Goal: Leave review/rating

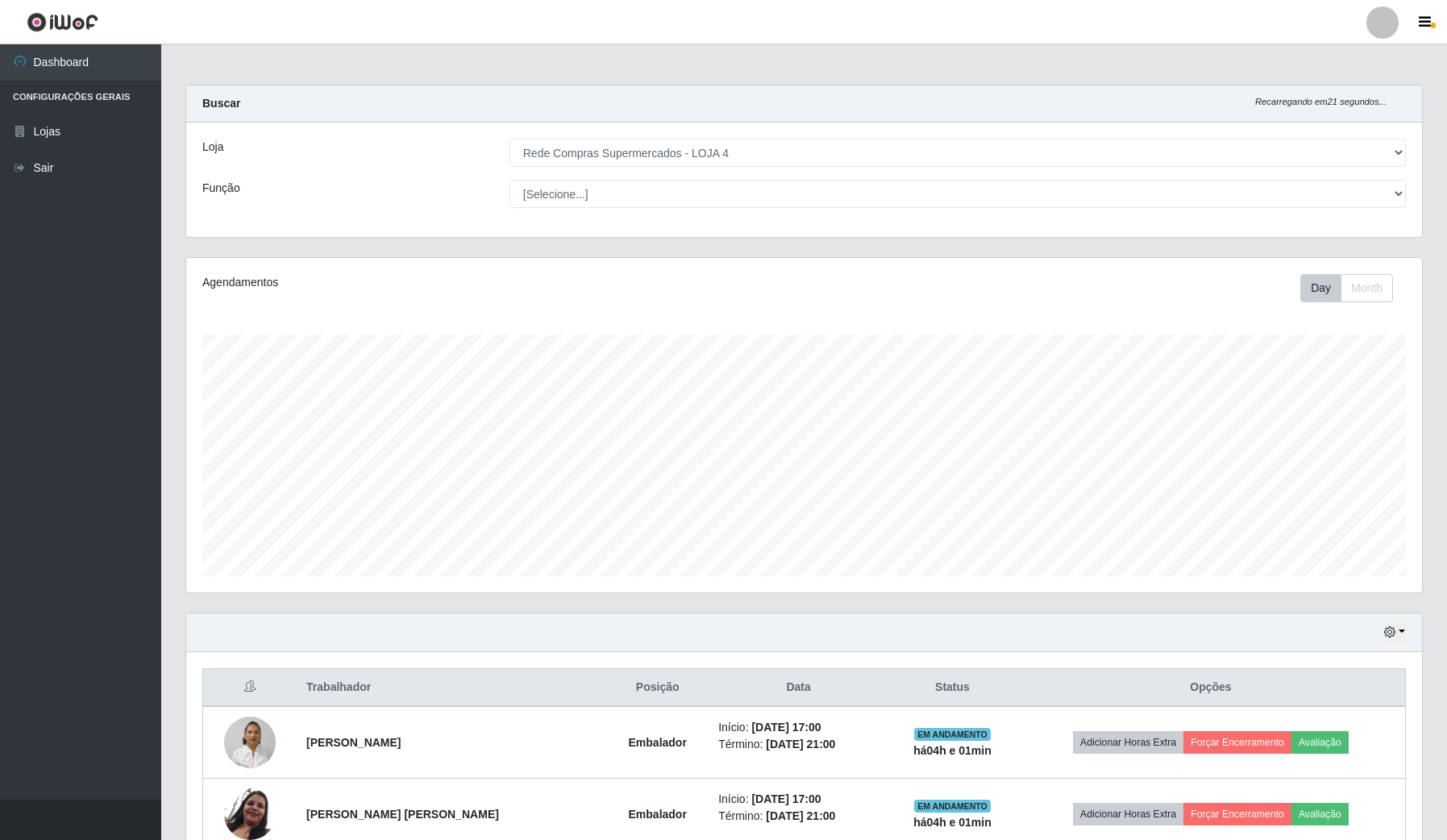
select select "159"
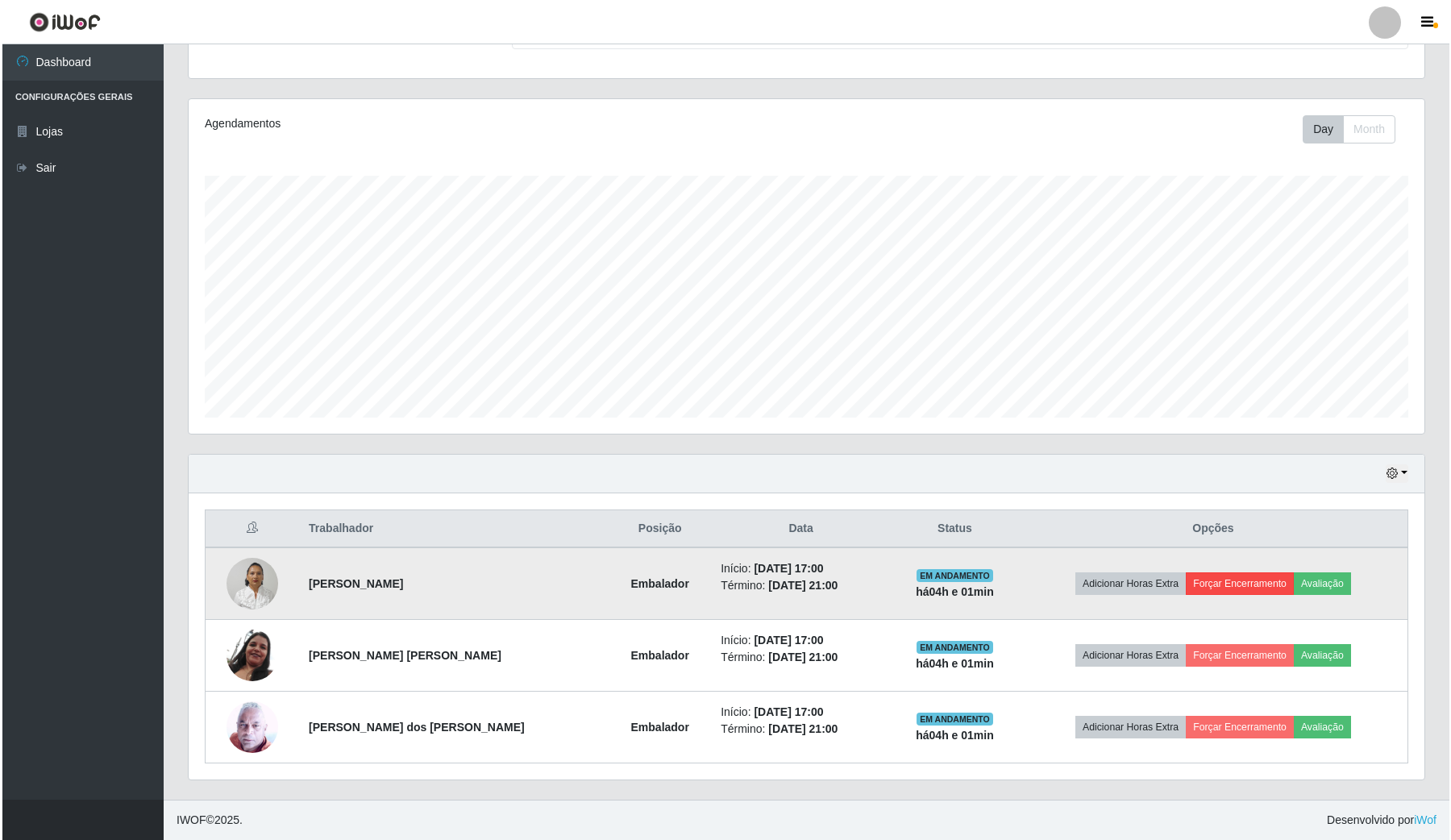
scroll to position [335, 1235]
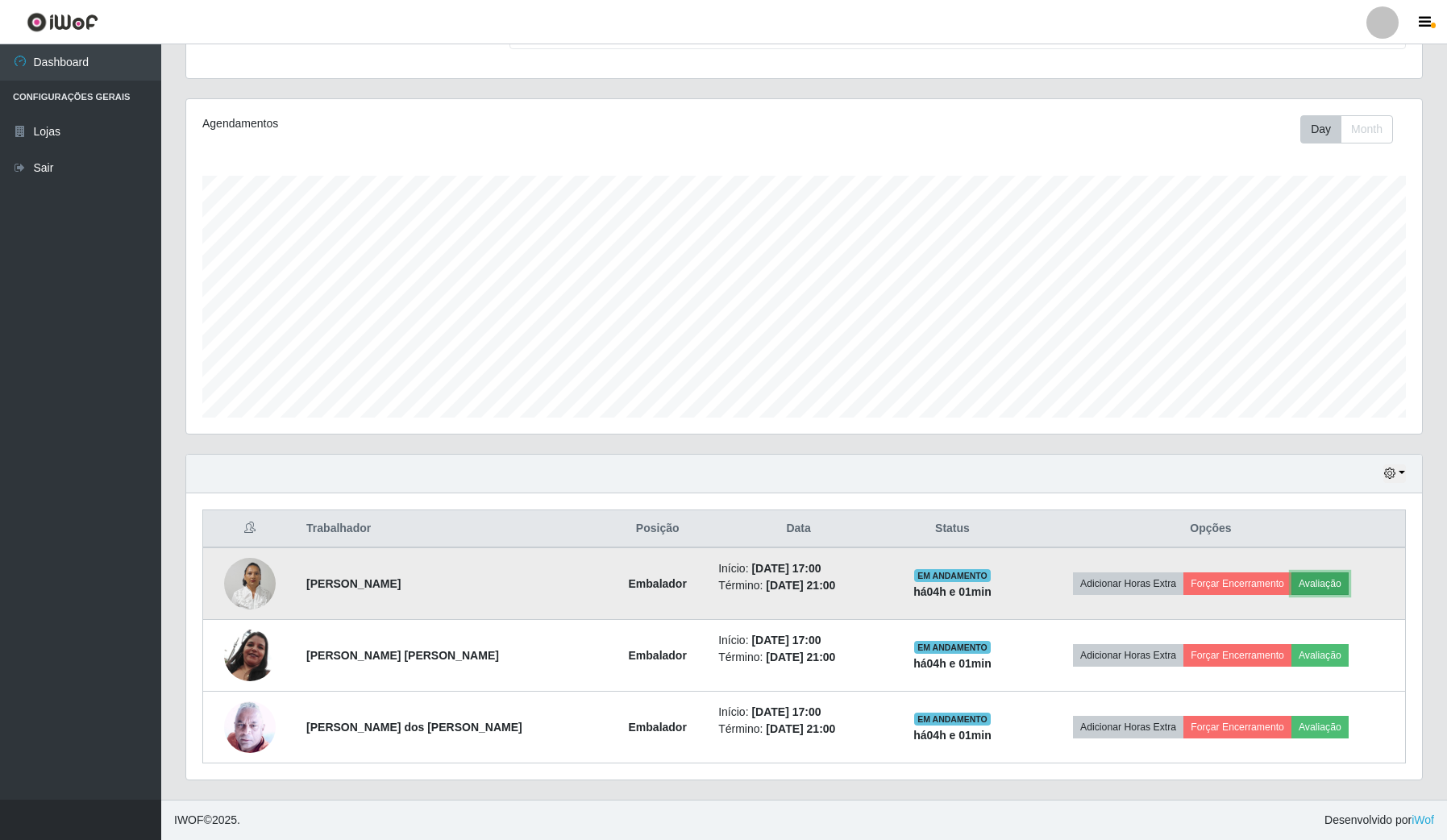
click at [1317, 584] on button "Avaliação" at bounding box center [1321, 583] width 57 height 22
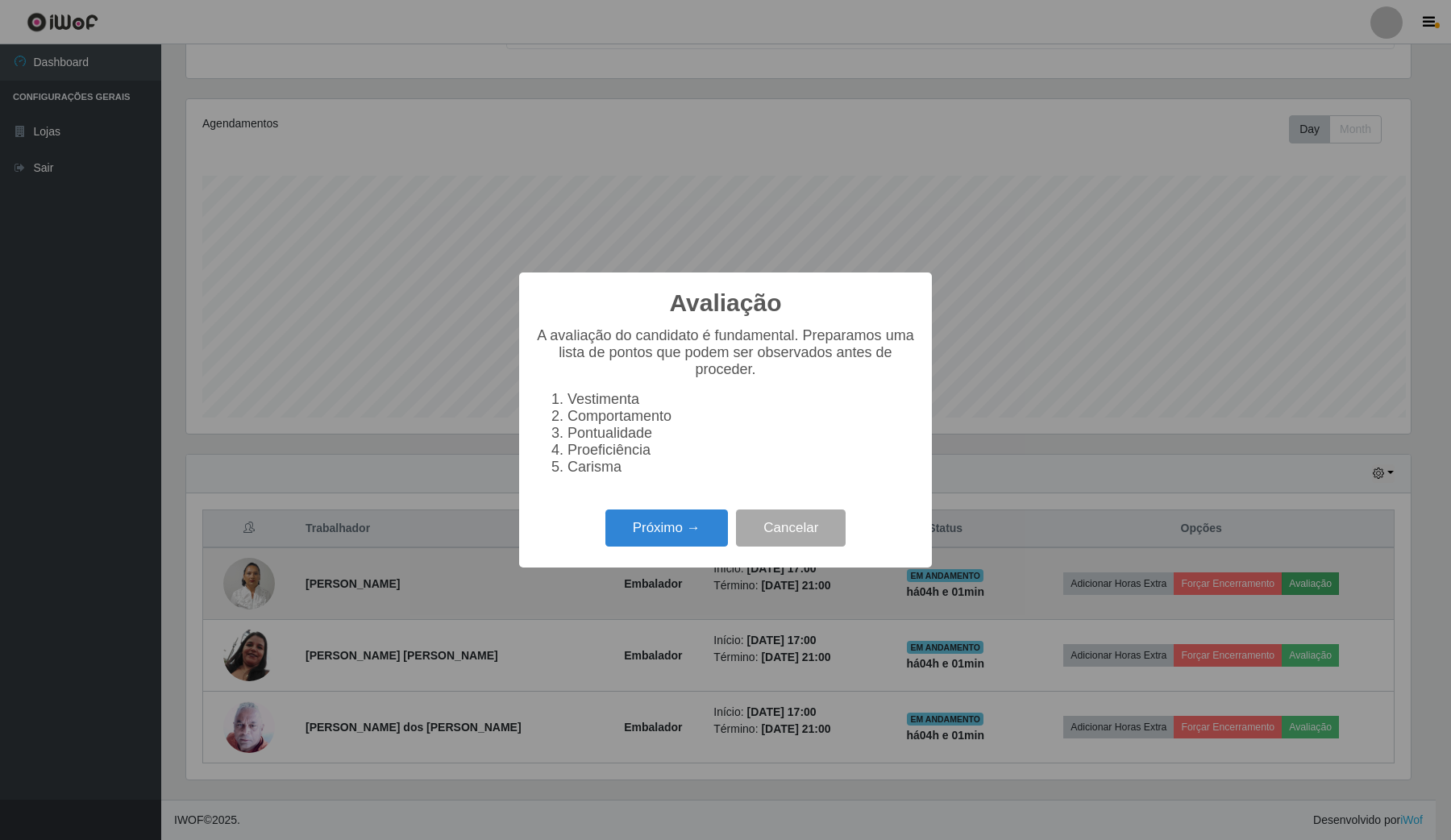
scroll to position [335, 1223]
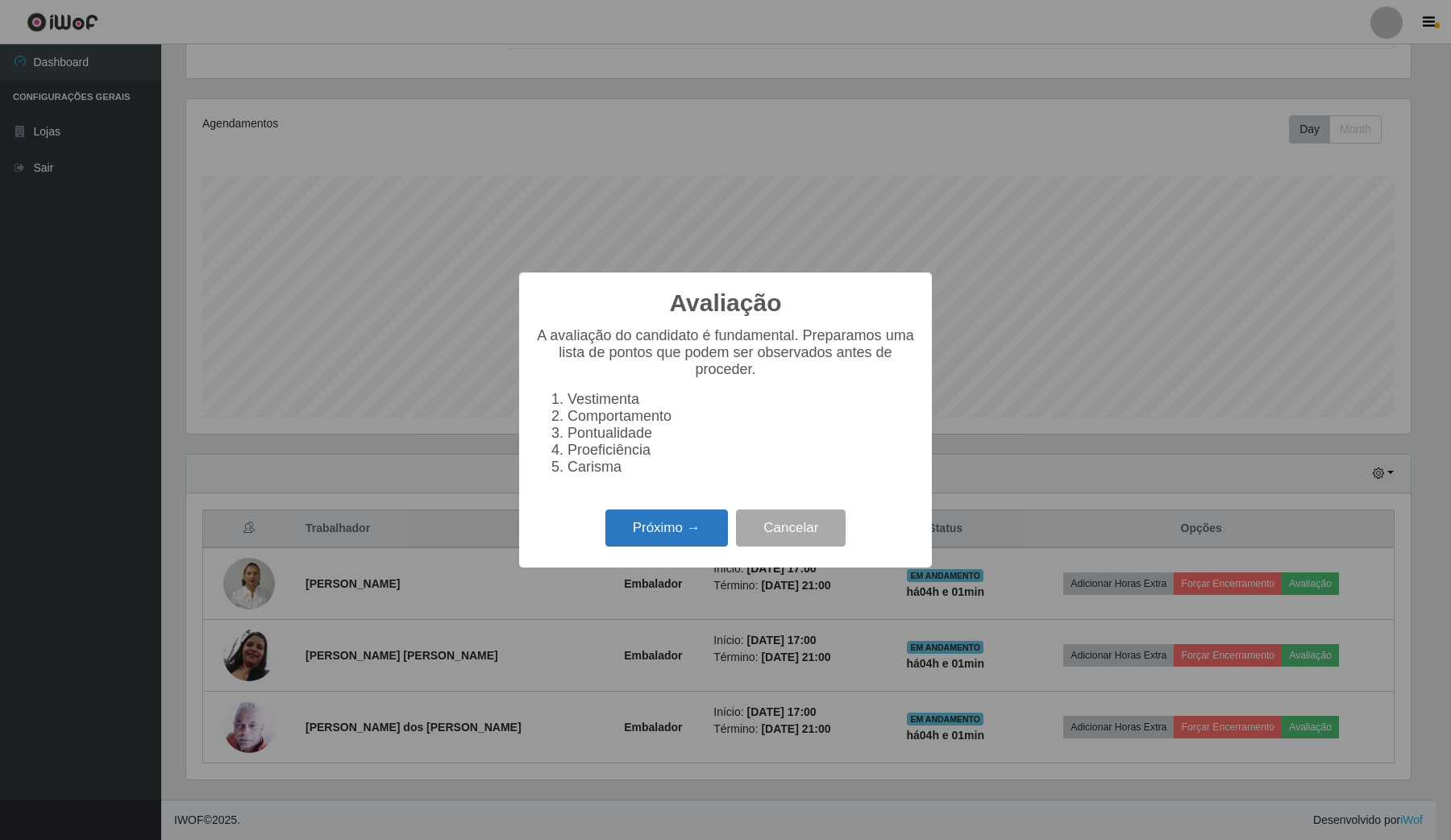
click at [683, 538] on button "Próximo →" at bounding box center [666, 528] width 123 height 38
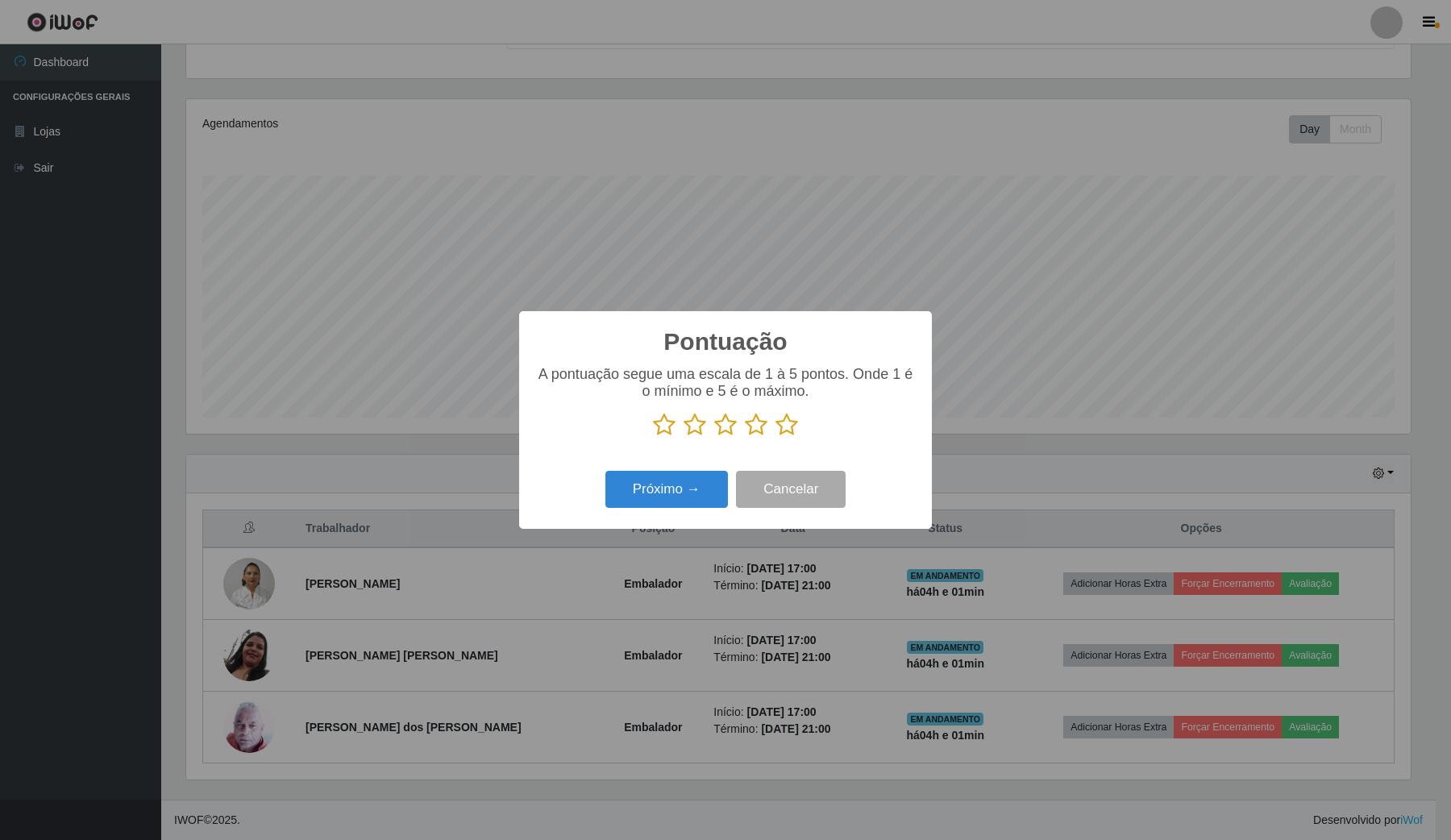
click at [785, 431] on icon at bounding box center [786, 424] width 22 height 24
click at [776, 437] on input "radio" at bounding box center [776, 437] width 0 height 0
click at [685, 479] on button "Próximo →" at bounding box center [666, 490] width 123 height 38
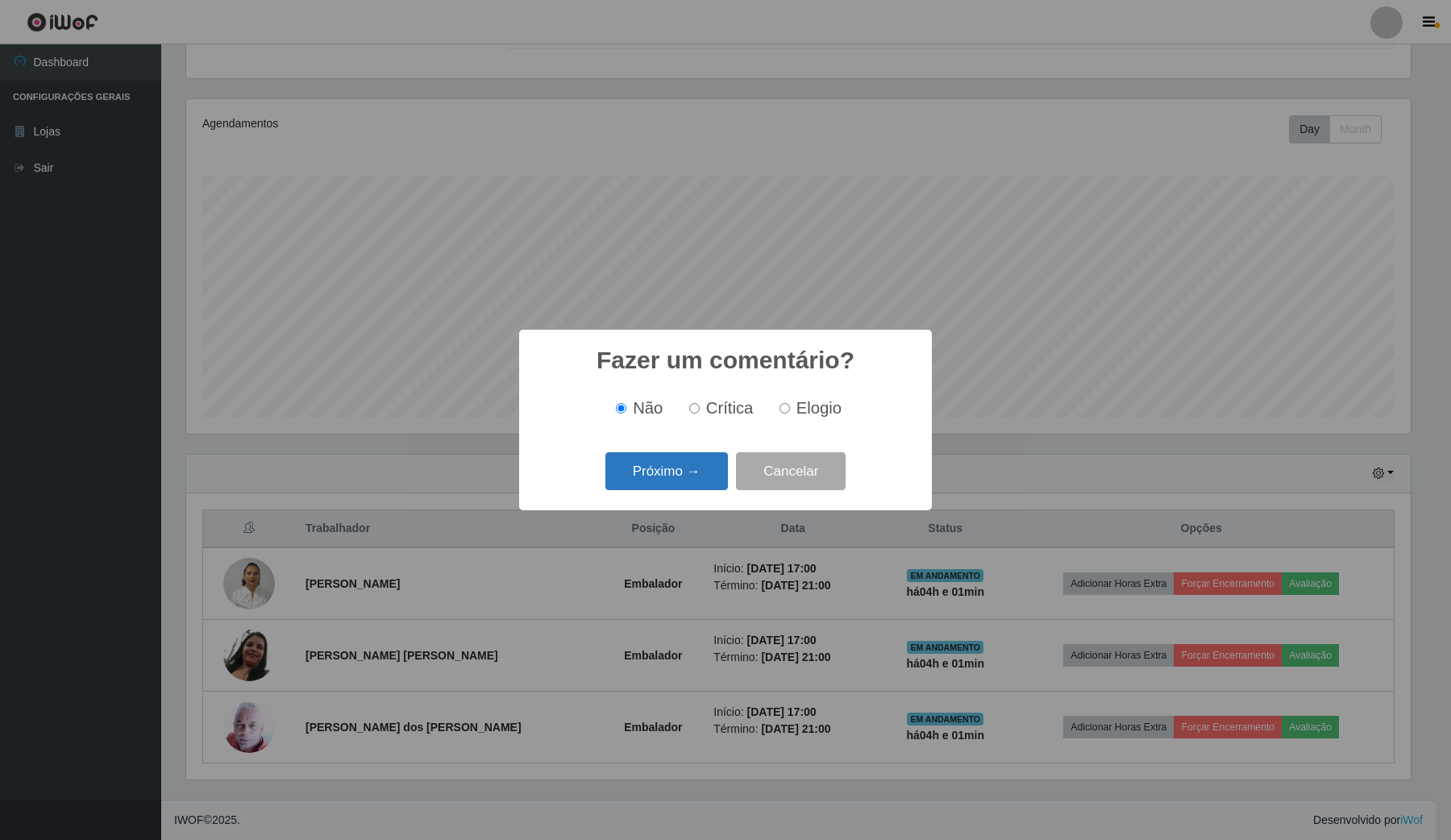
click at [708, 474] on button "Próximo →" at bounding box center [666, 471] width 123 height 38
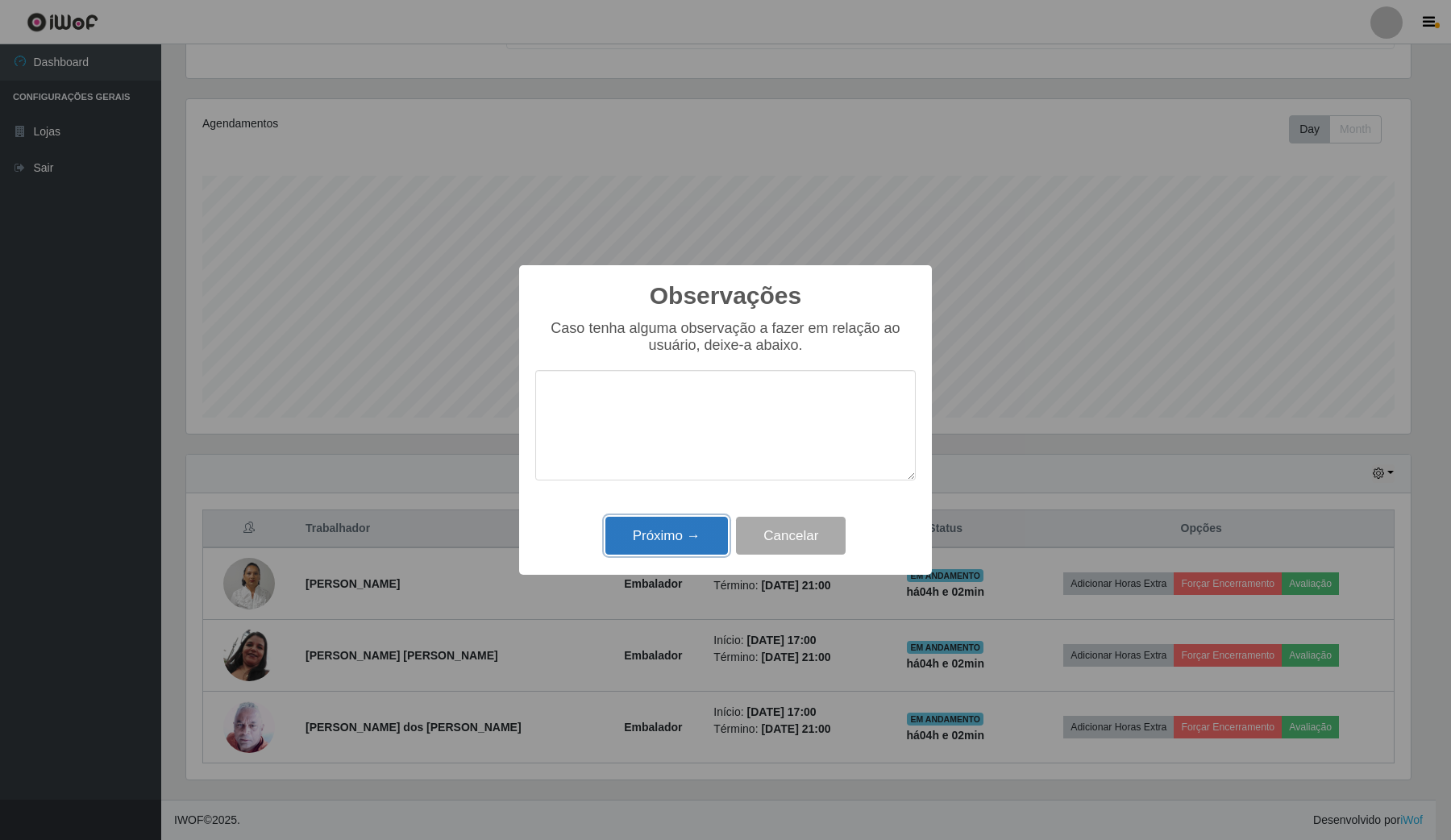
click at [701, 542] on button "Próximo →" at bounding box center [666, 536] width 123 height 38
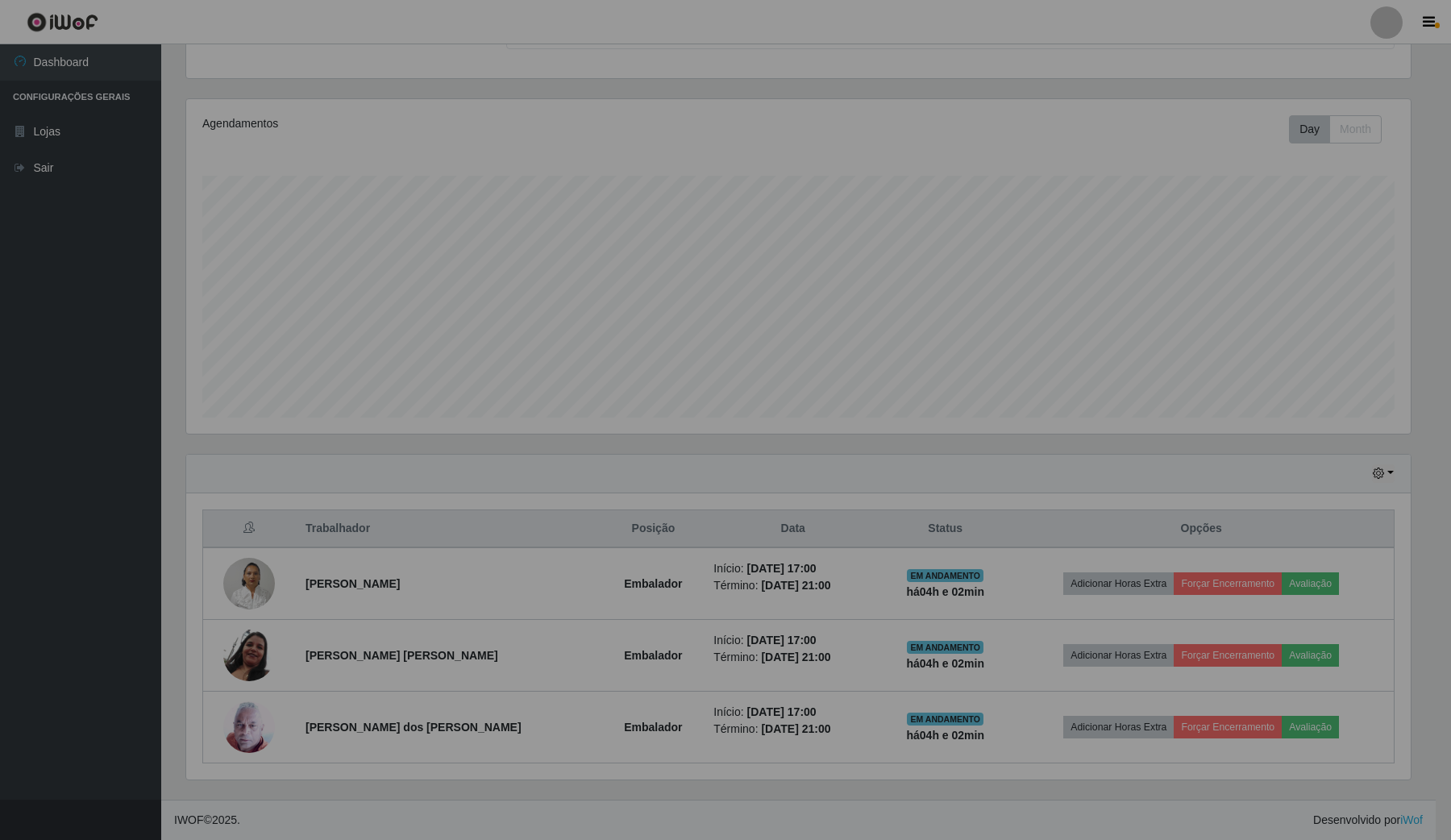
scroll to position [335, 1235]
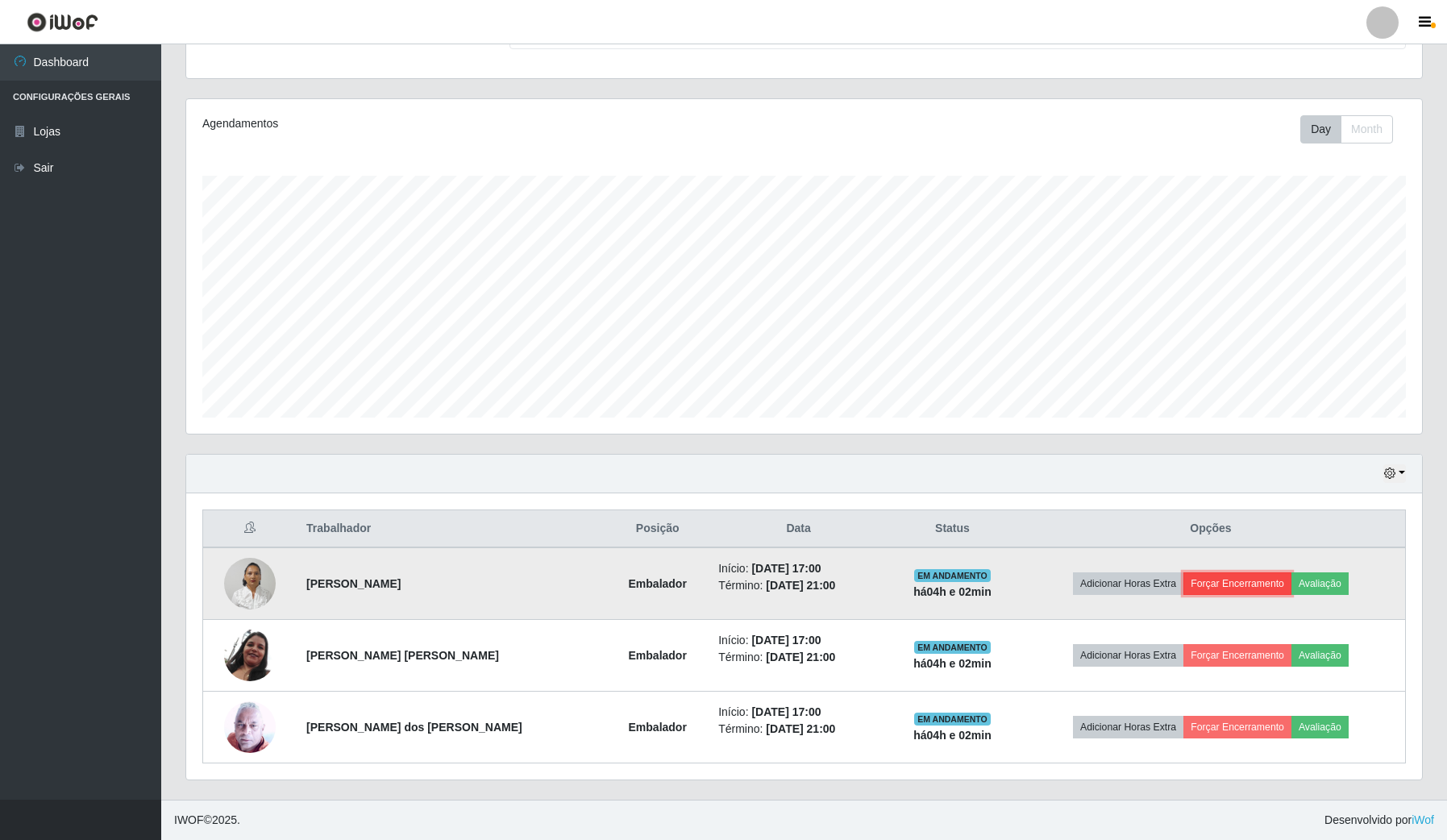
click at [1260, 580] on button "Forçar Encerramento" at bounding box center [1237, 583] width 108 height 22
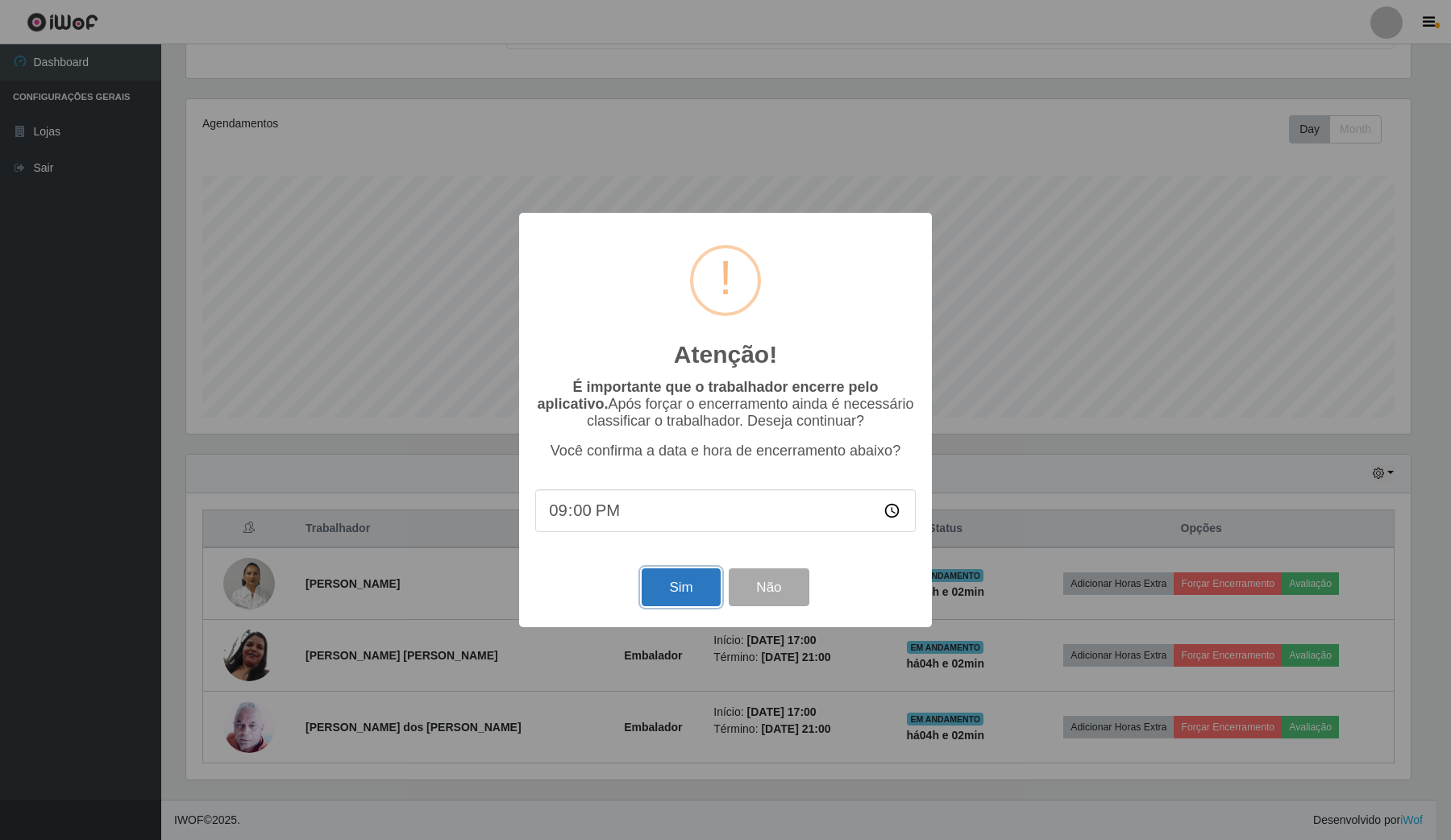
click at [695, 578] on button "Sim" at bounding box center [680, 587] width 78 height 38
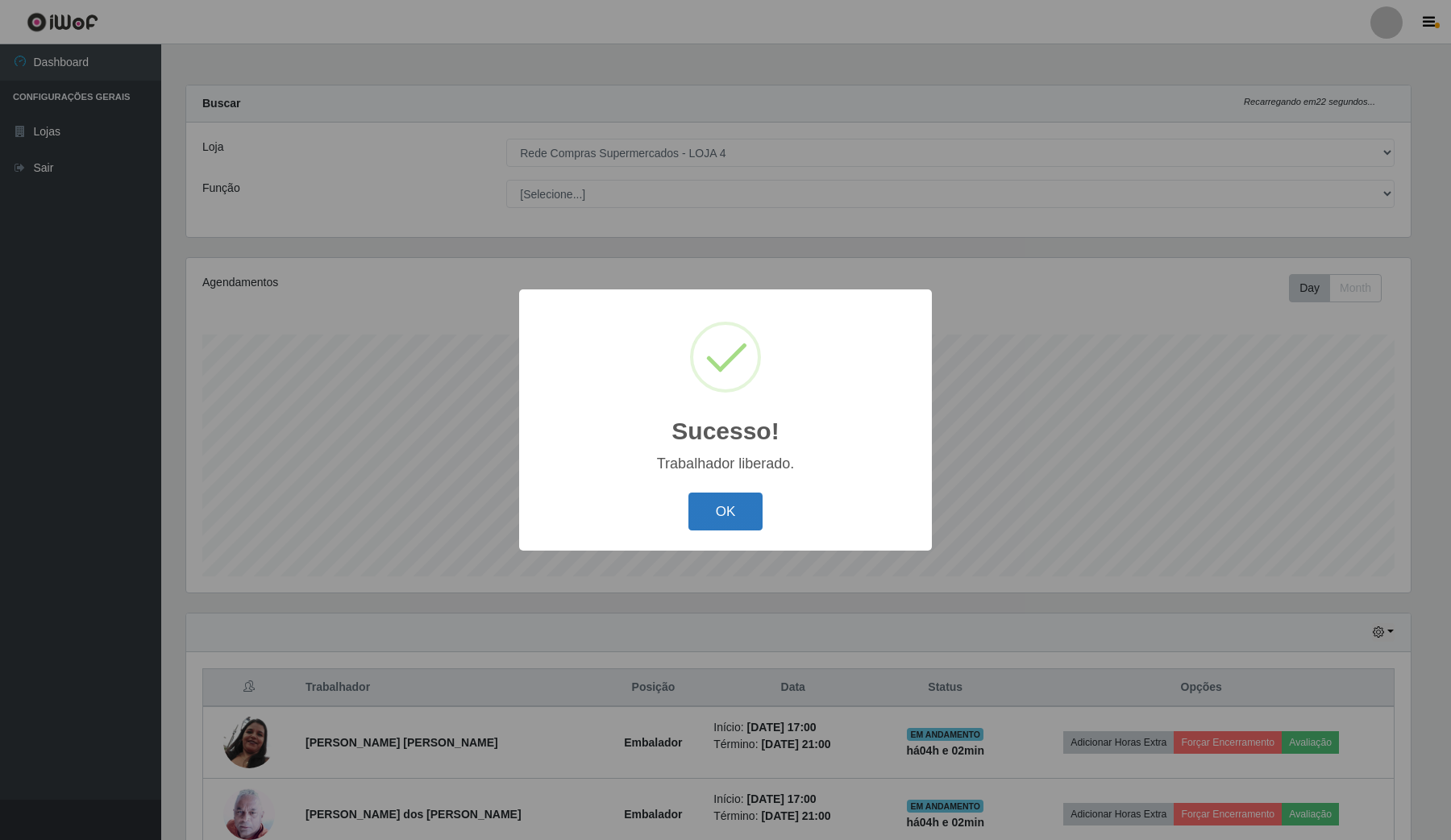
click at [704, 508] on button "OK" at bounding box center [726, 511] width 75 height 38
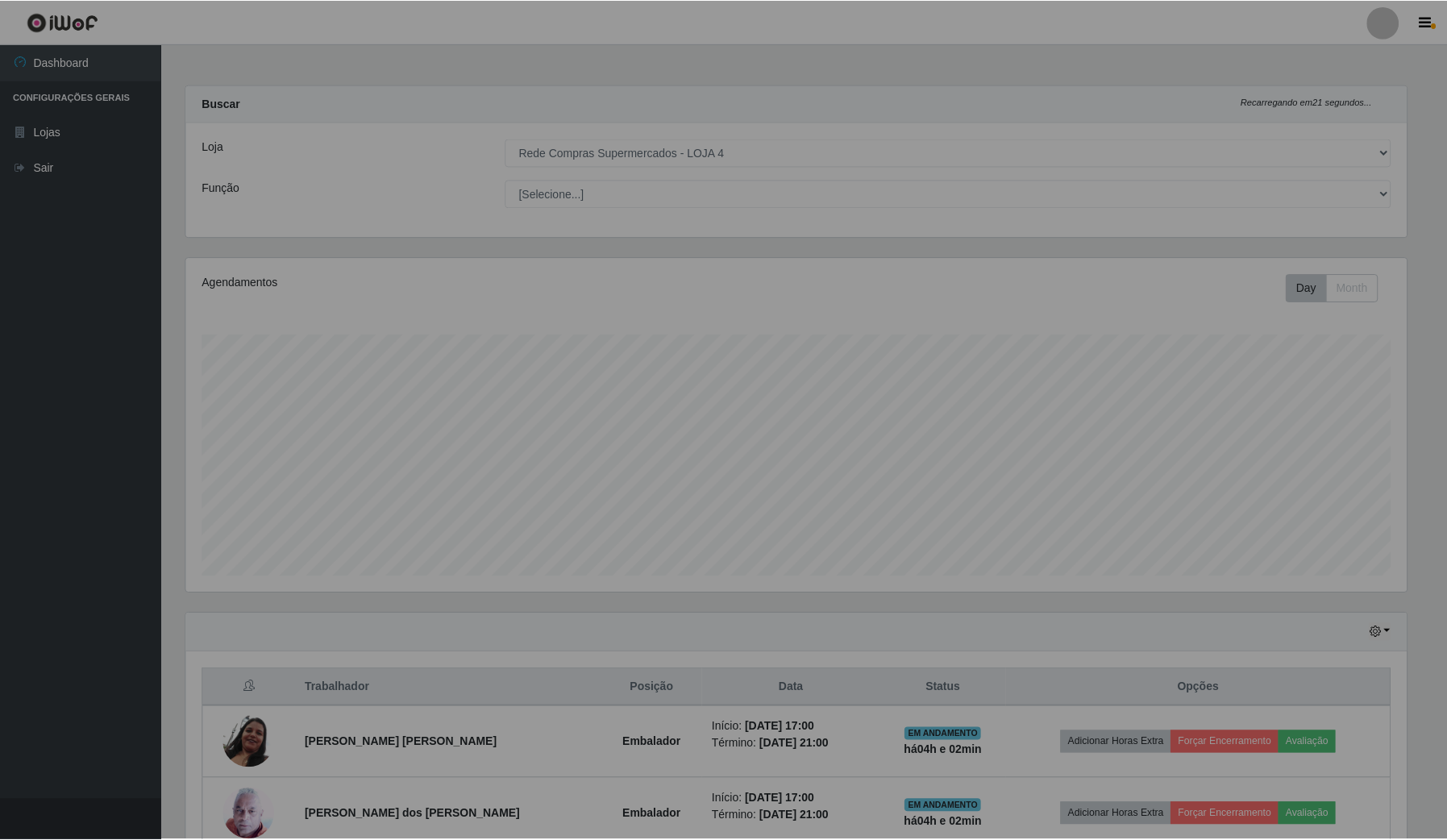
scroll to position [335, 1236]
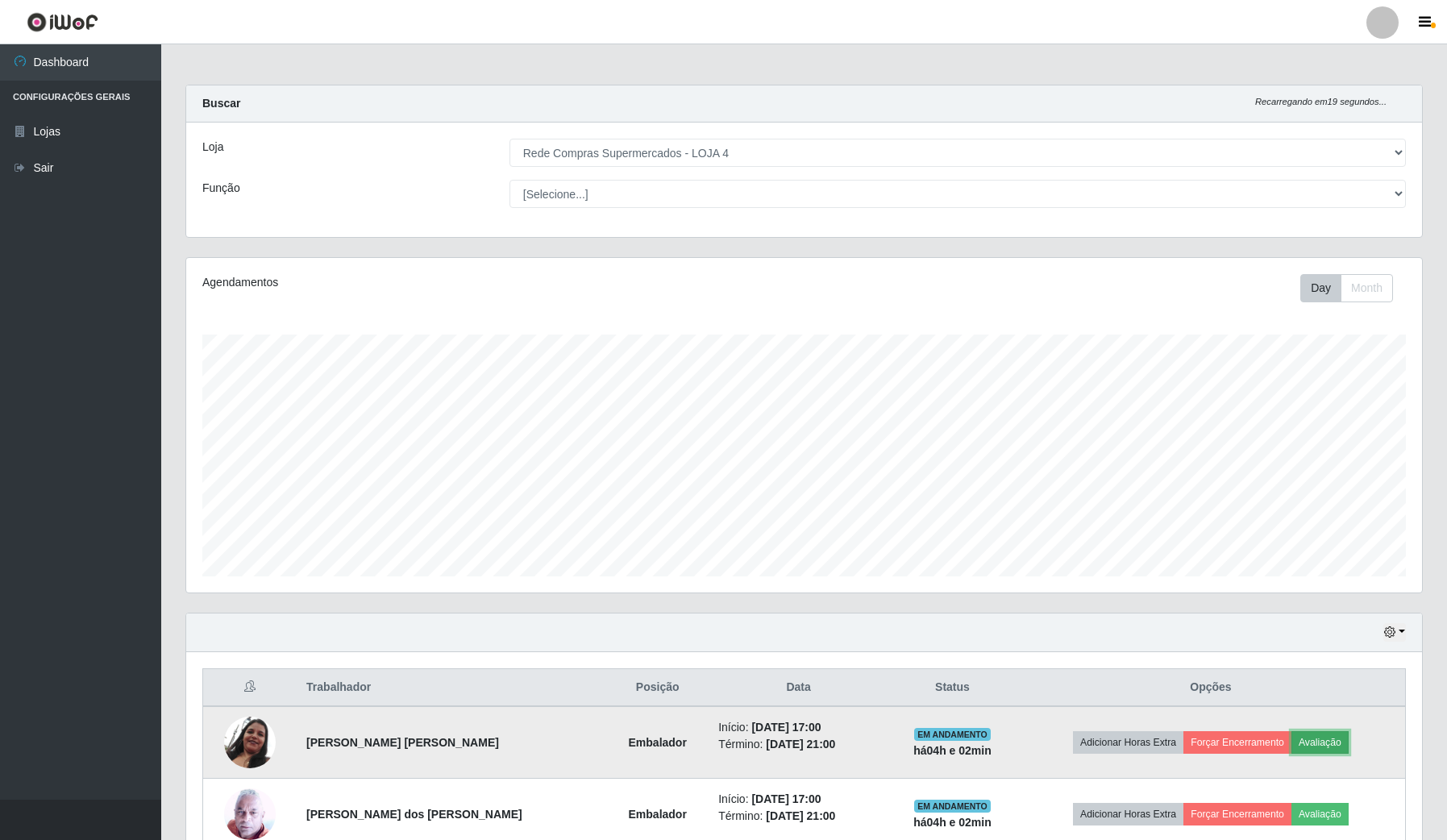
click at [1298, 745] on button "Avaliação" at bounding box center [1321, 741] width 57 height 22
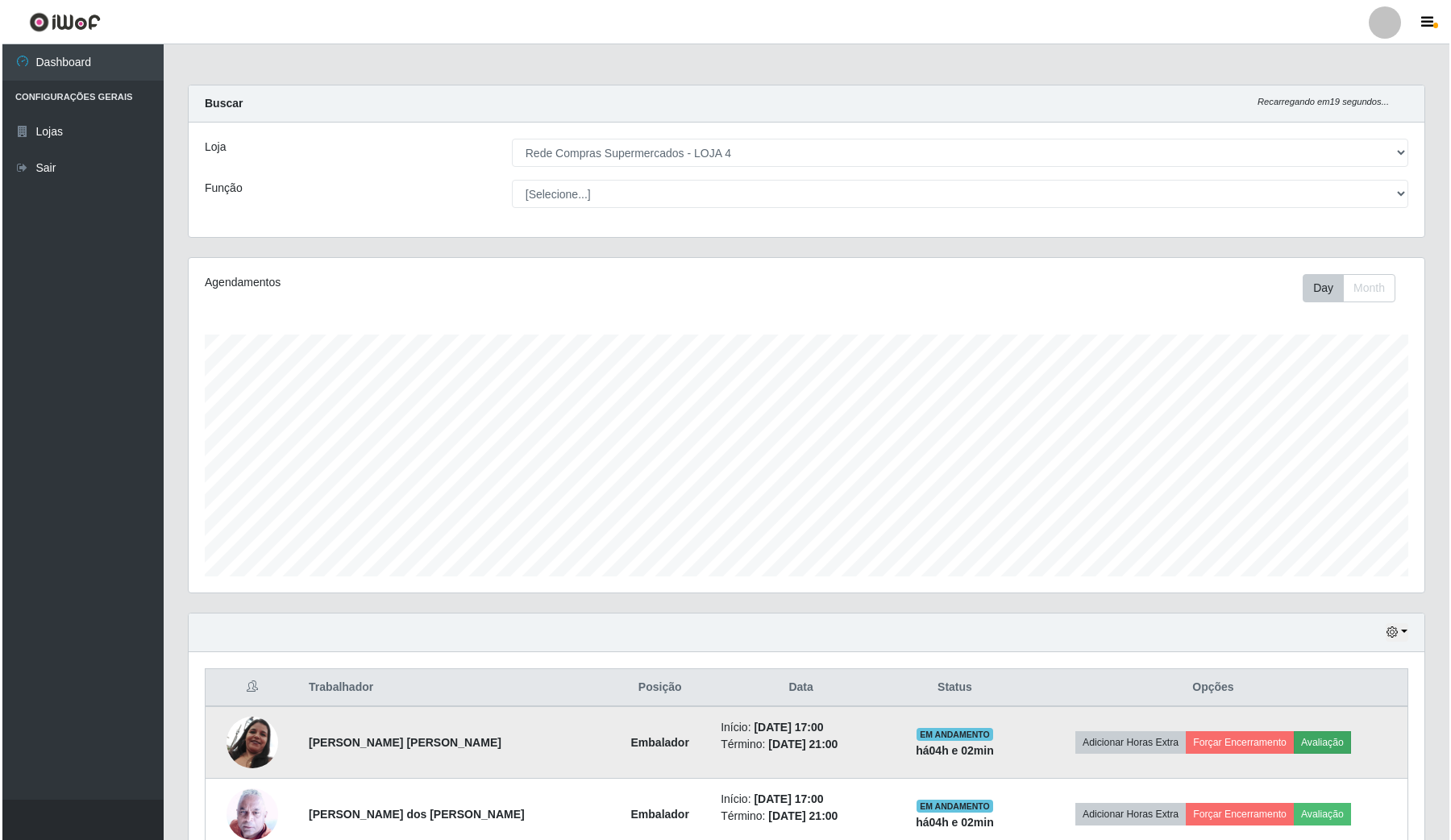
scroll to position [335, 1223]
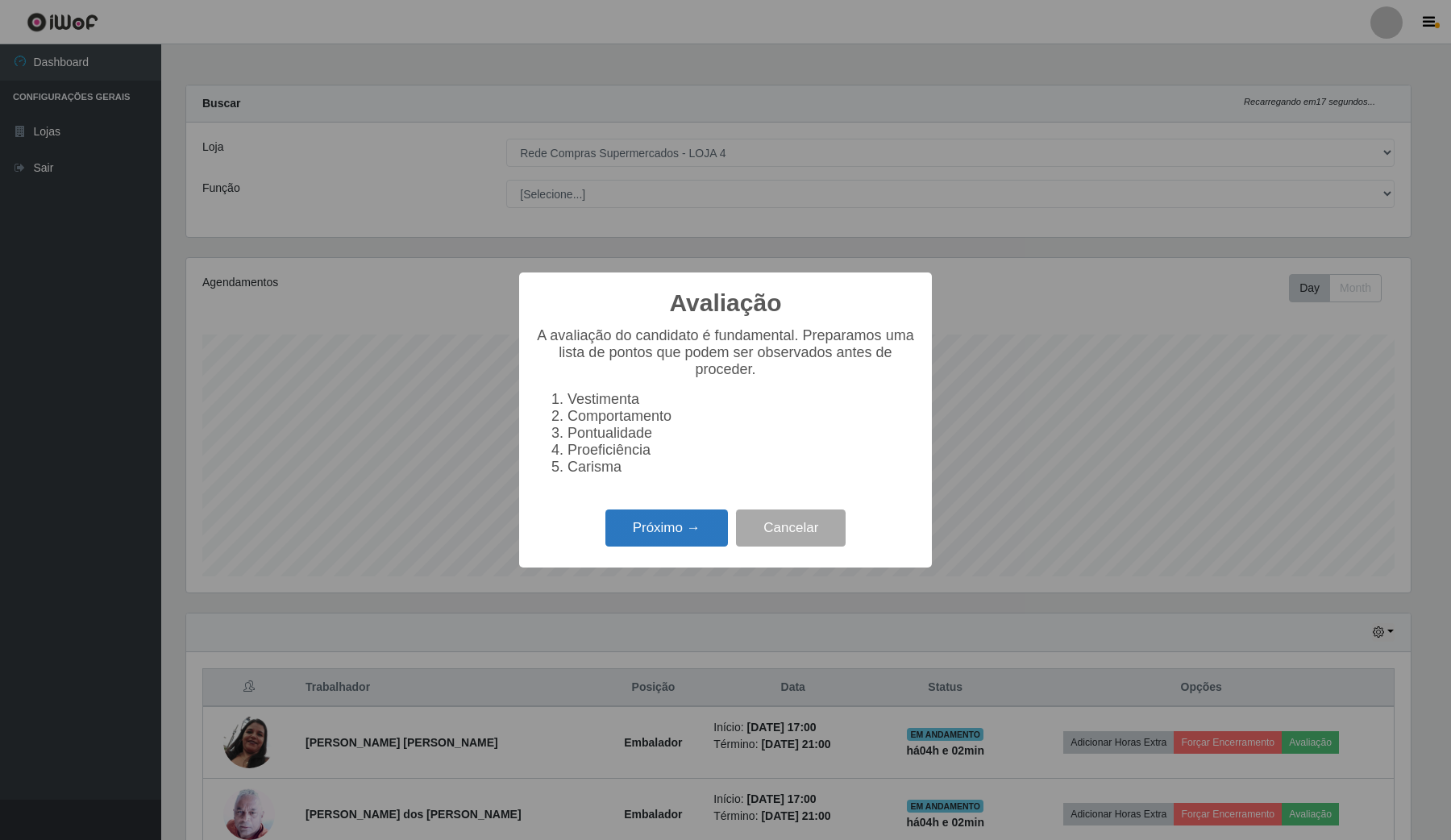
click at [713, 541] on button "Próximo →" at bounding box center [666, 528] width 123 height 38
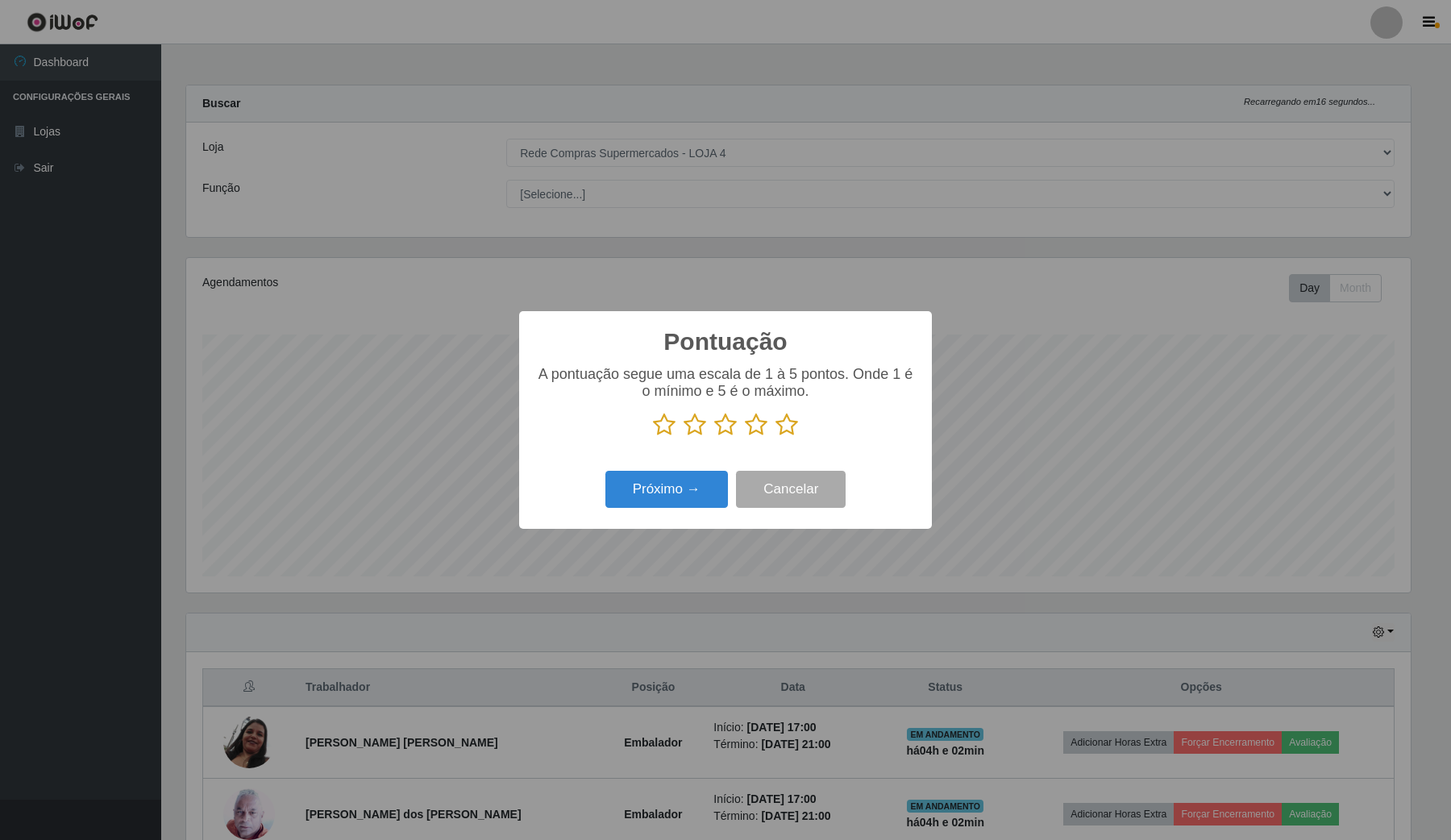
click at [799, 399] on p "A pontuação segue uma escala de 1 à 5 pontos. Onde 1 é o mínimo e 5 é o máximo." at bounding box center [726, 383] width 381 height 34
click at [791, 421] on icon at bounding box center [786, 424] width 22 height 24
click at [776, 437] on input "radio" at bounding box center [776, 437] width 0 height 0
click at [706, 484] on button "Próximo →" at bounding box center [666, 490] width 123 height 38
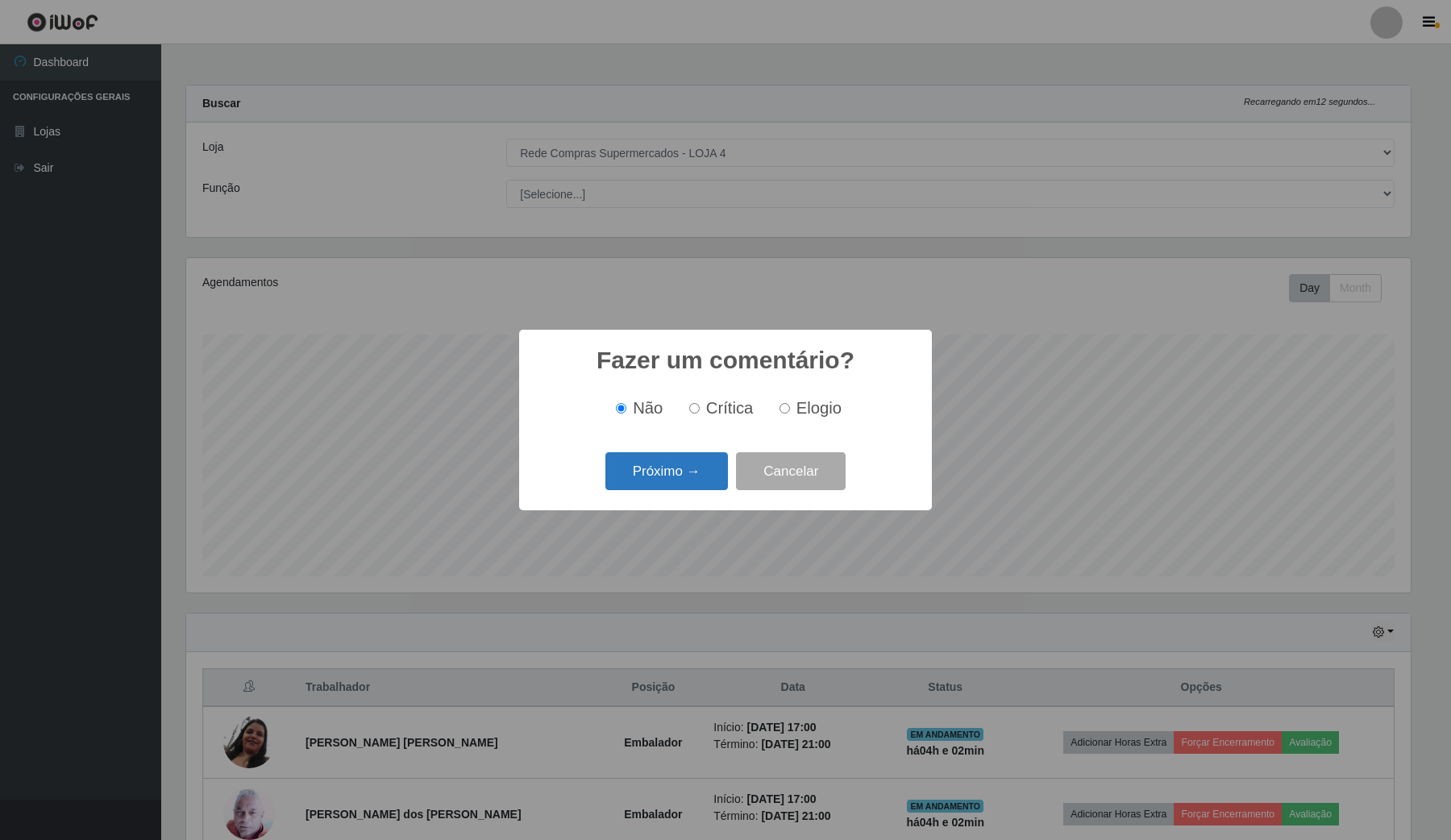
click at [705, 473] on button "Próximo →" at bounding box center [666, 471] width 123 height 38
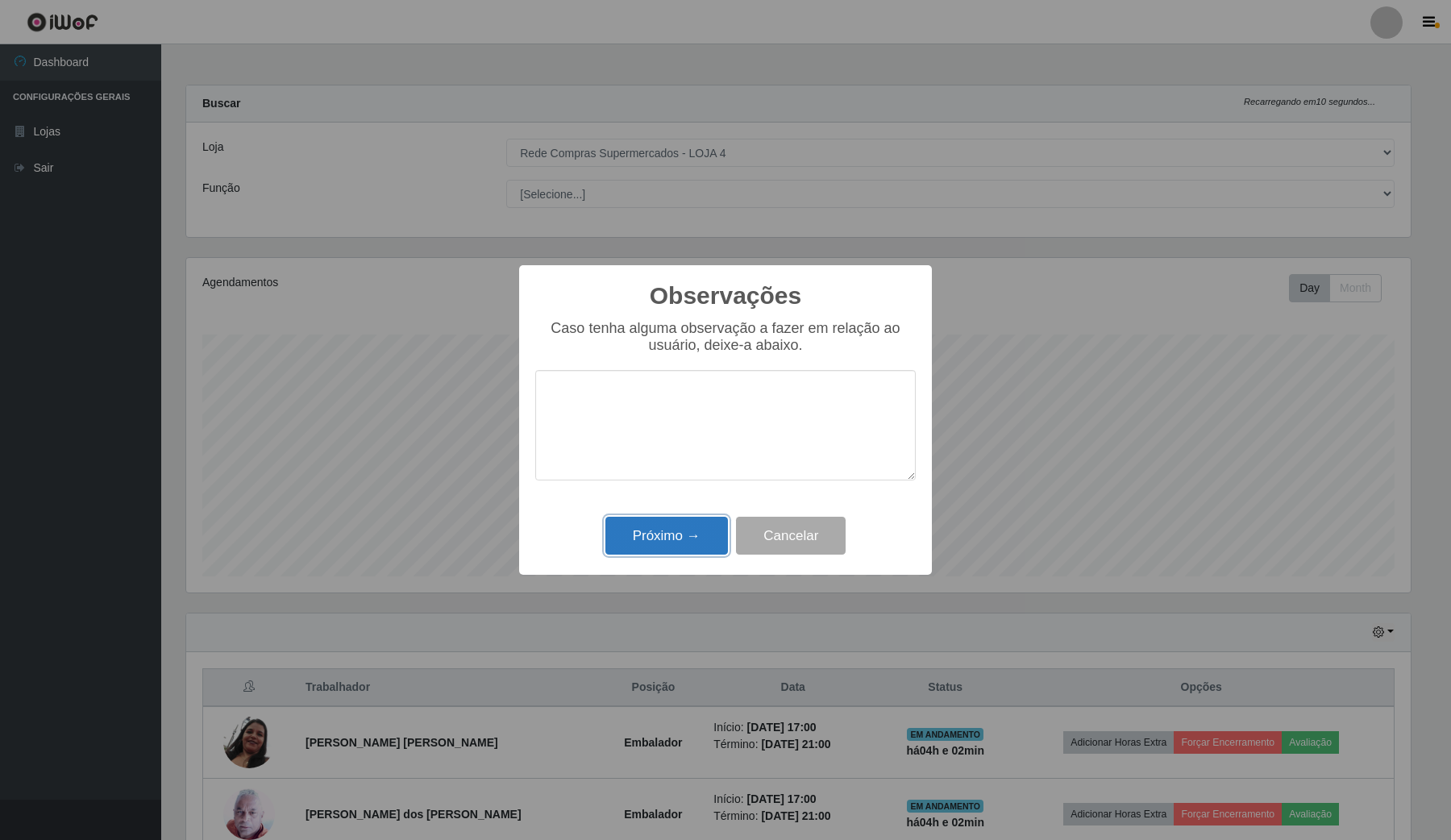
click at [689, 533] on button "Próximo →" at bounding box center [666, 536] width 123 height 38
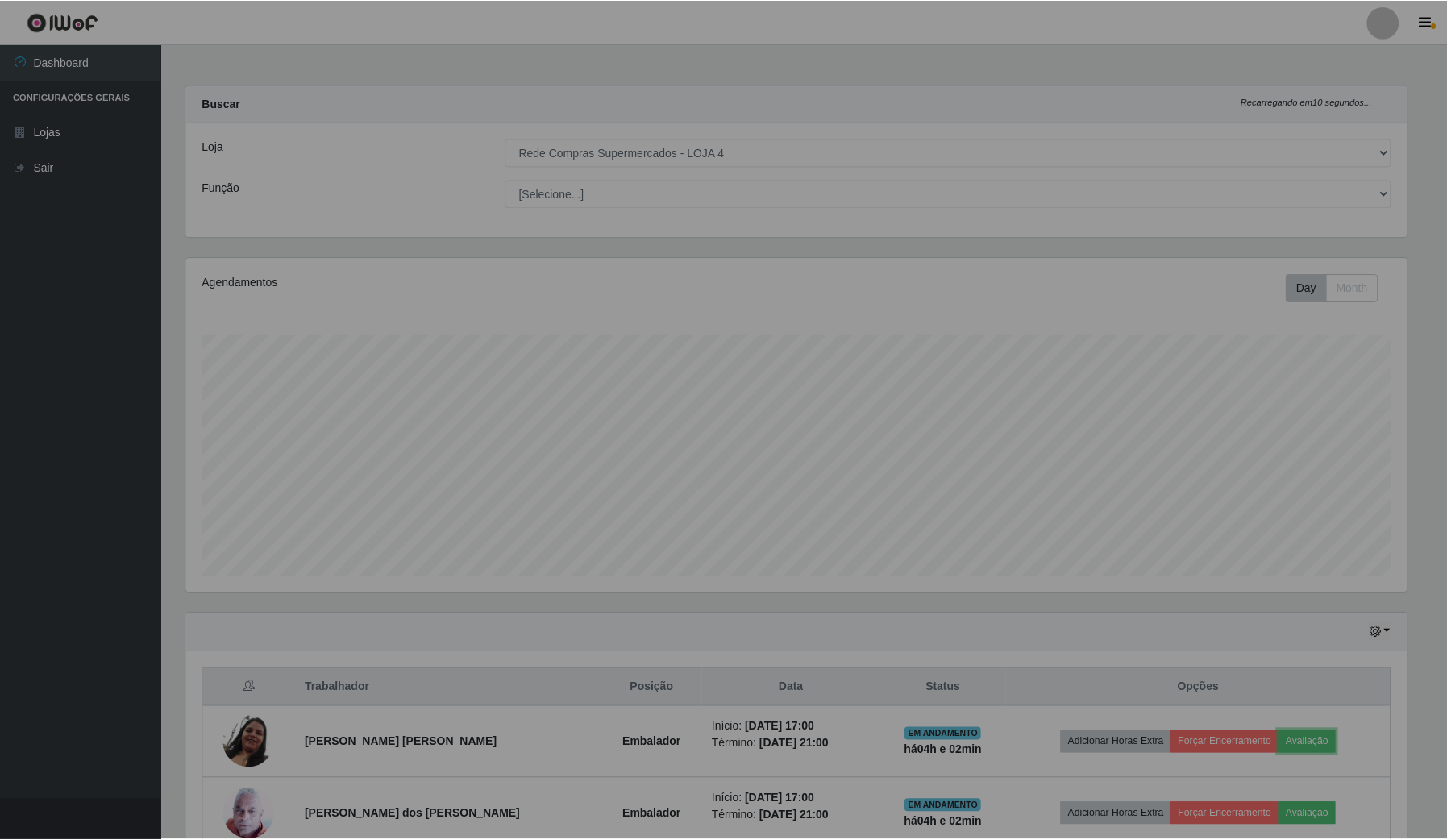
scroll to position [335, 1236]
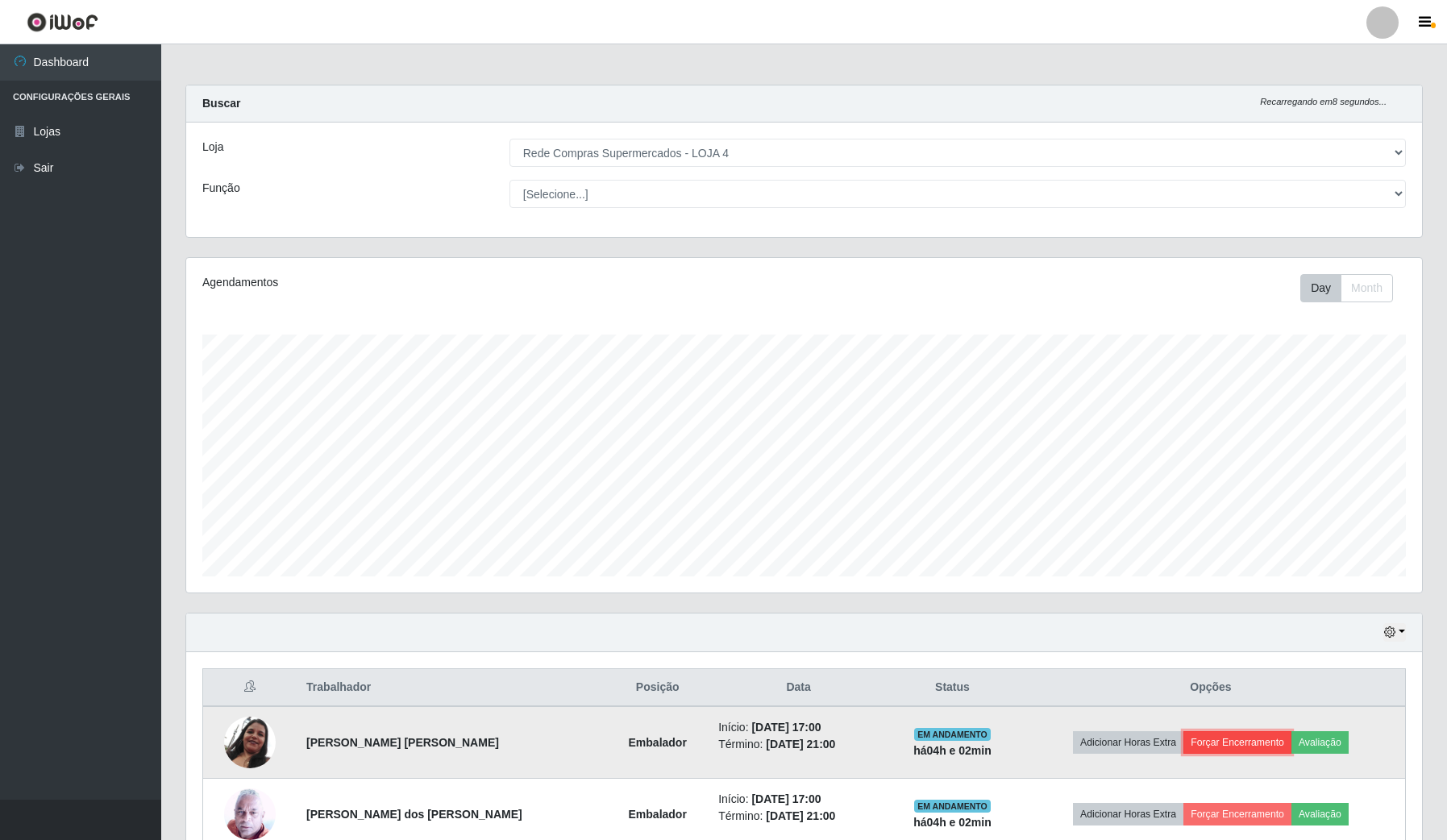
click at [1219, 735] on button "Forçar Encerramento" at bounding box center [1237, 741] width 108 height 22
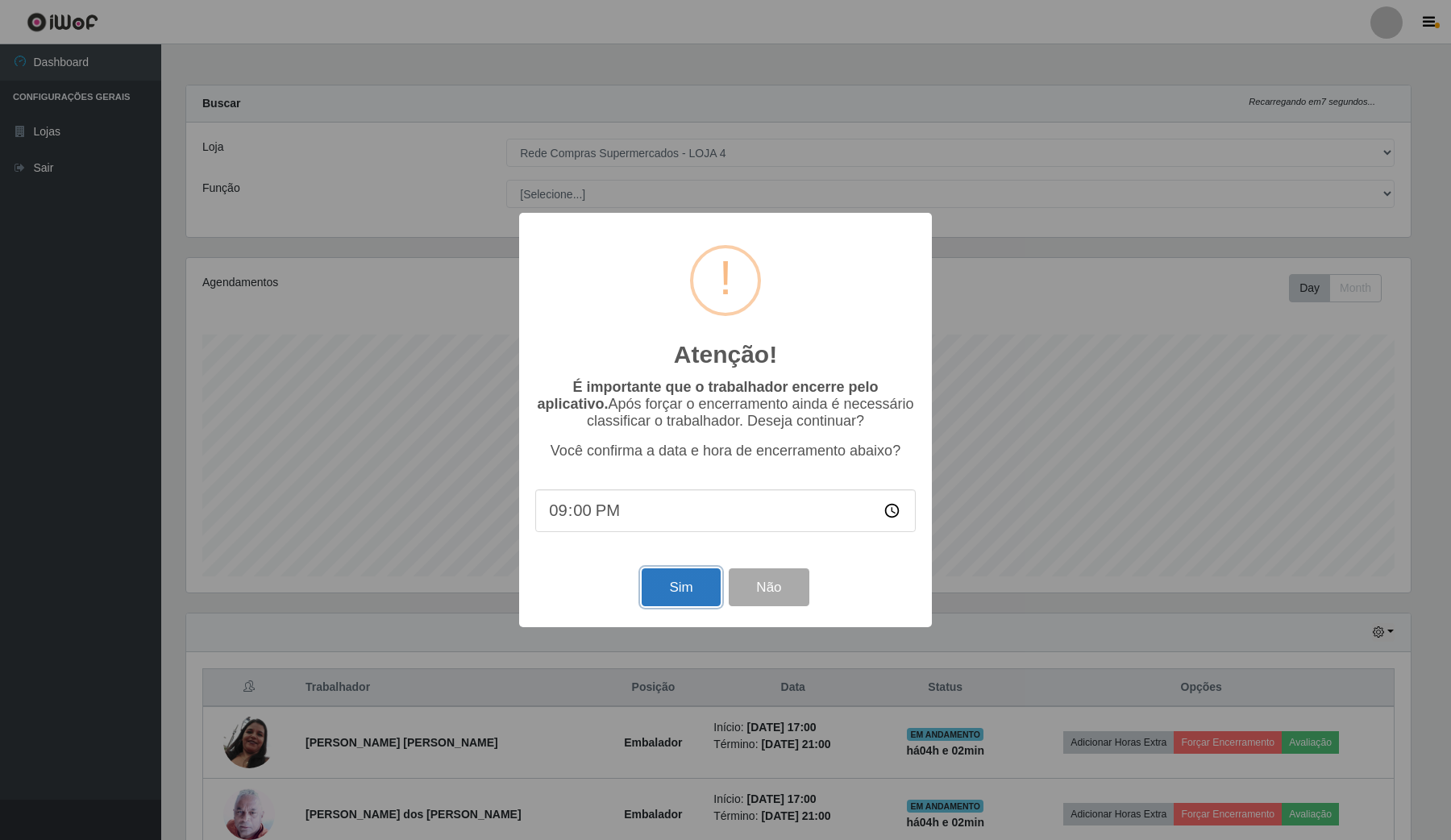
click at [699, 603] on button "Sim" at bounding box center [680, 587] width 78 height 38
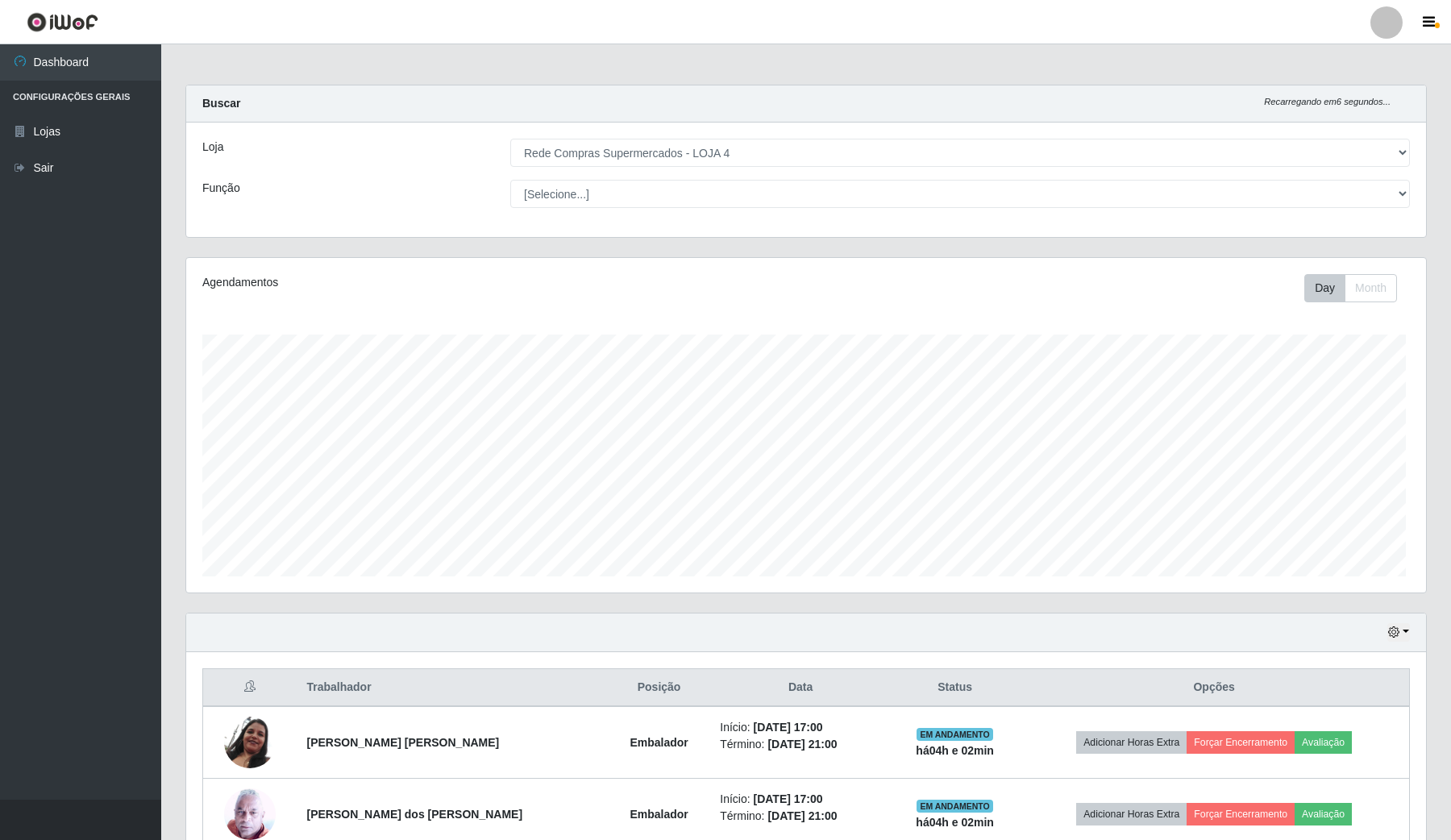
scroll to position [0, 0]
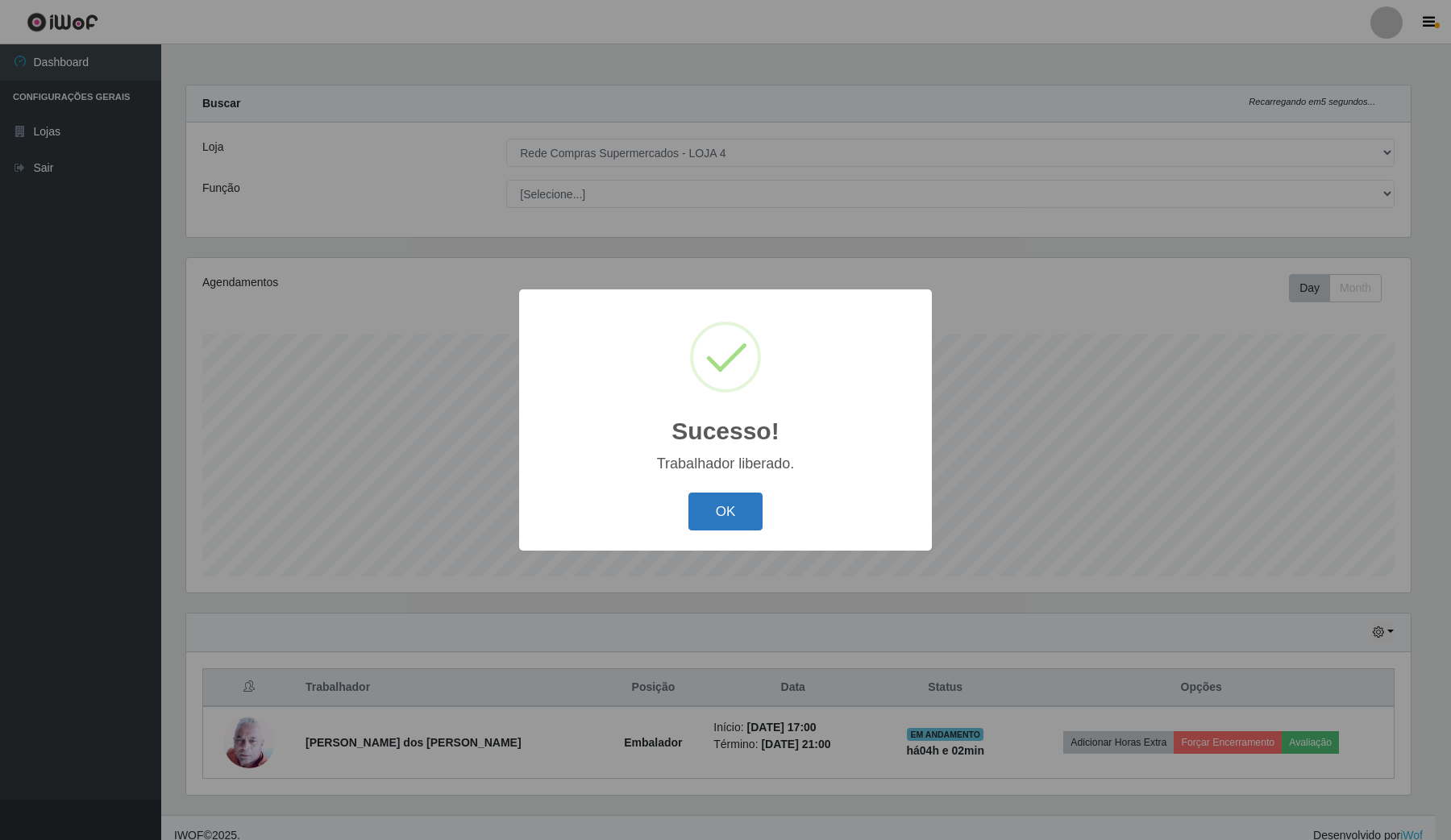
click at [737, 502] on button "OK" at bounding box center [726, 511] width 75 height 38
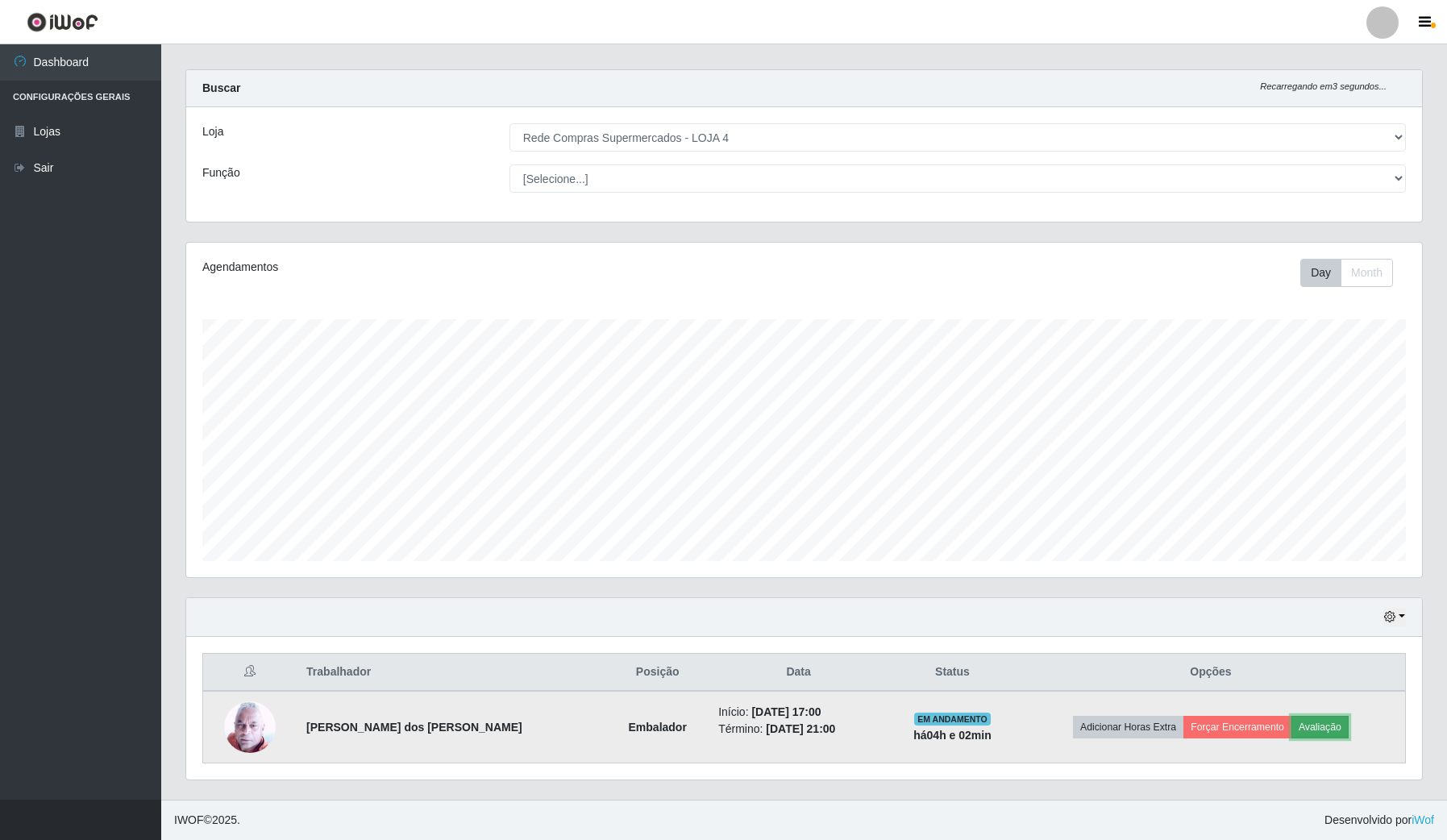
click at [1314, 728] on button "Avaliação" at bounding box center [1321, 726] width 57 height 22
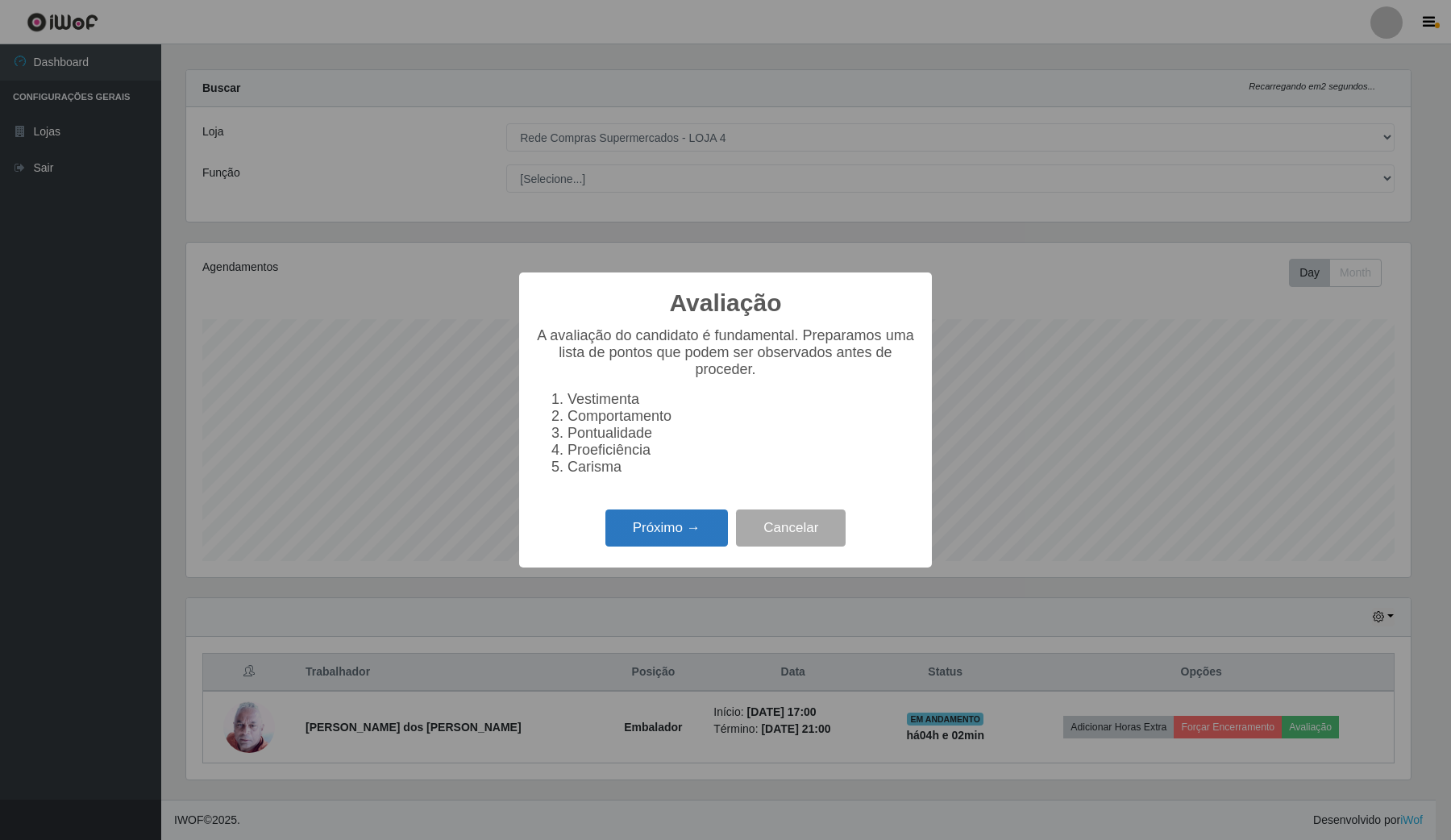
click at [683, 540] on button "Próximo →" at bounding box center [666, 528] width 123 height 38
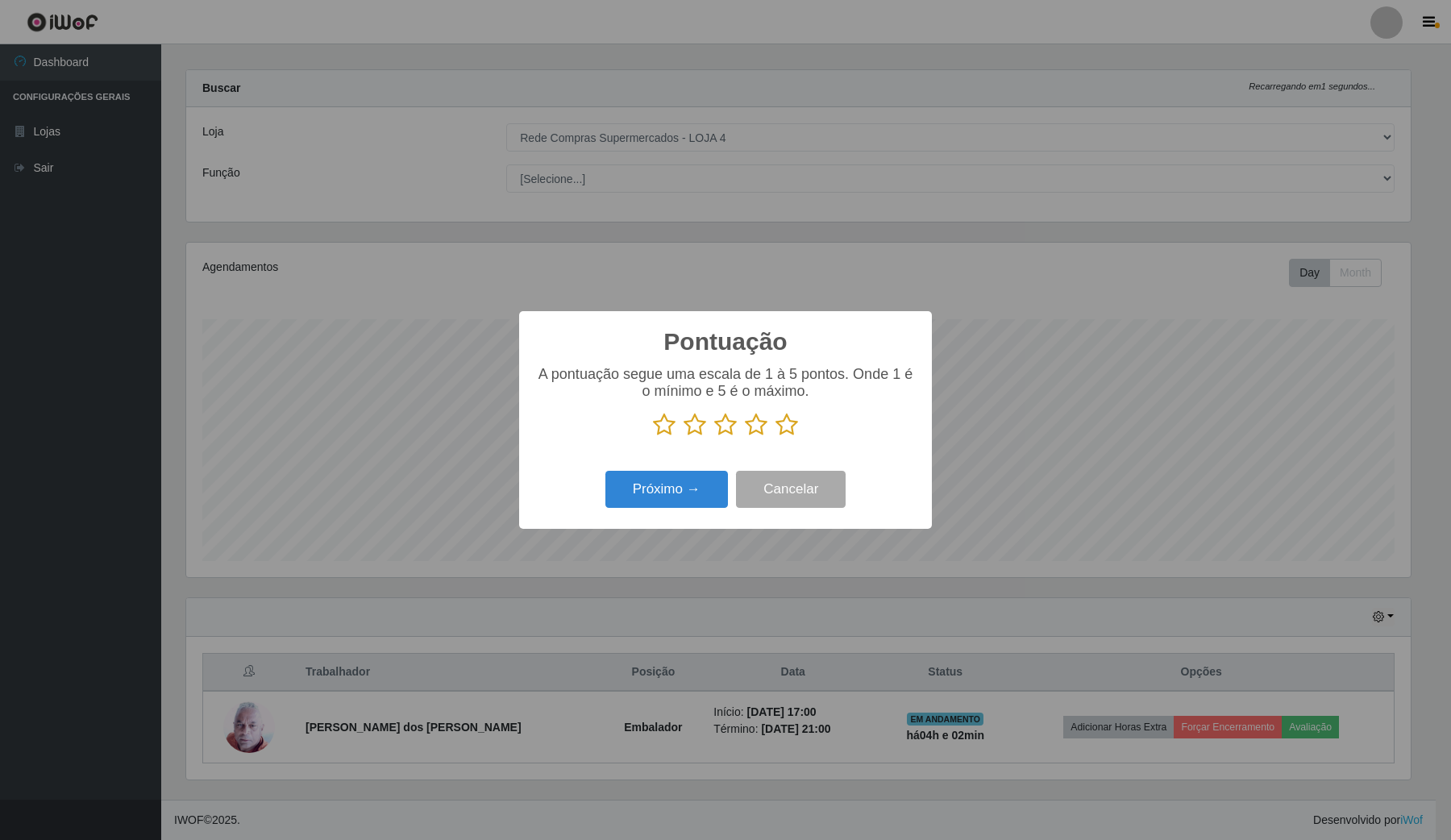
click at [785, 430] on icon at bounding box center [786, 424] width 22 height 24
click at [776, 437] on input "radio" at bounding box center [776, 437] width 0 height 0
click at [712, 489] on button "Próximo →" at bounding box center [666, 490] width 123 height 38
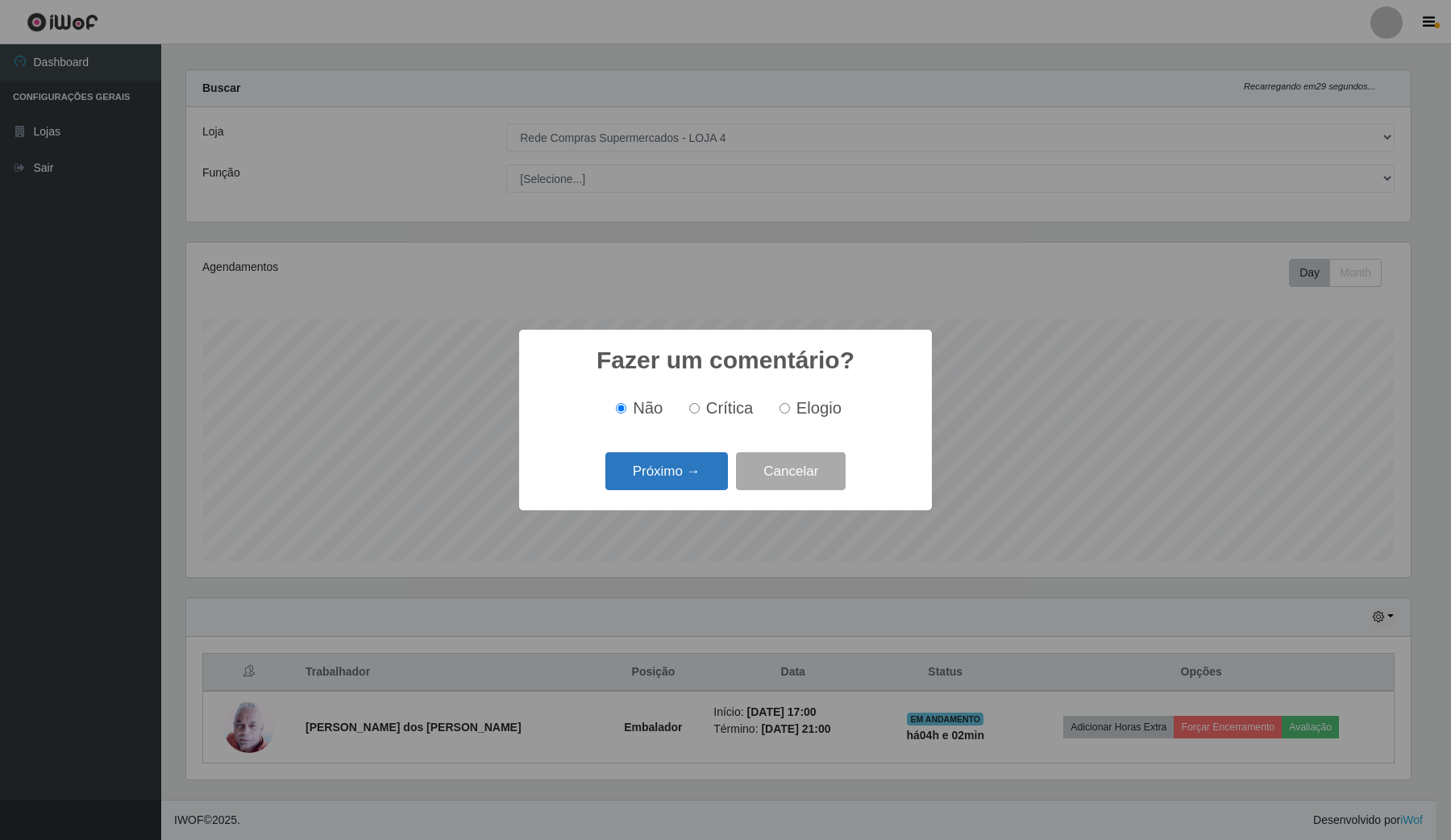
click at [710, 476] on button "Próximo →" at bounding box center [666, 471] width 123 height 38
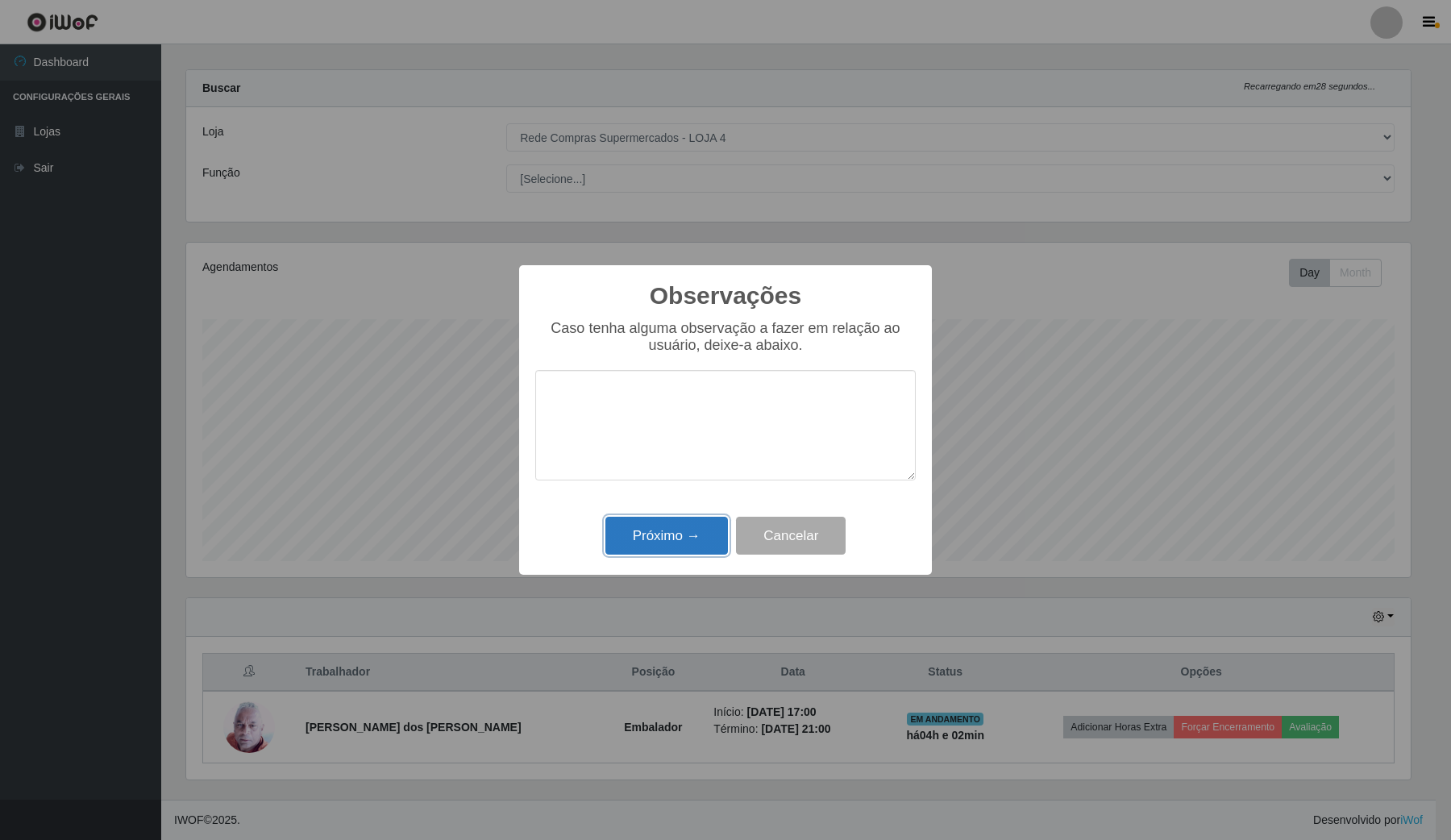
click at [687, 536] on button "Próximo →" at bounding box center [666, 536] width 123 height 38
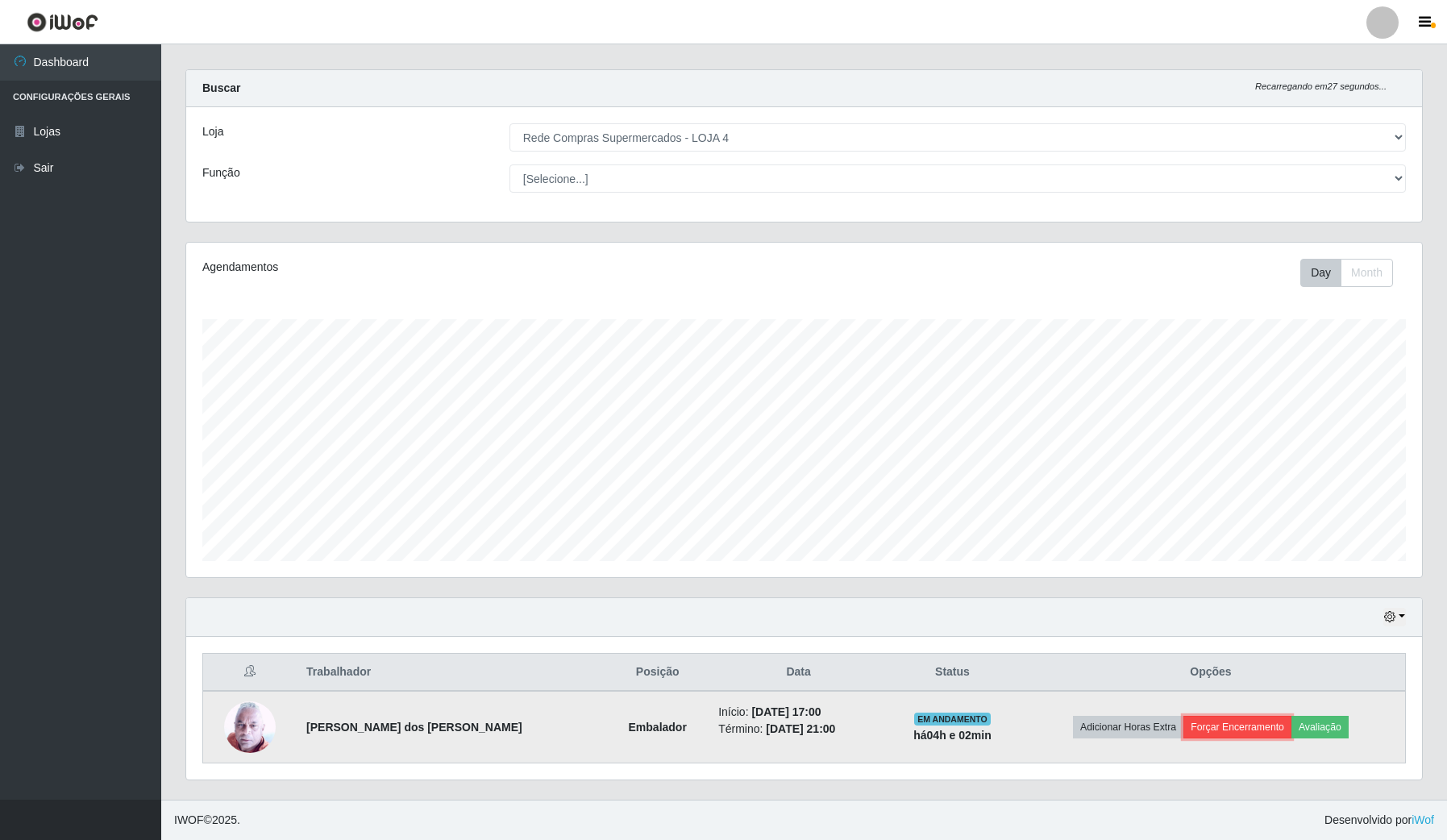
click at [1222, 729] on button "Forçar Encerramento" at bounding box center [1237, 726] width 108 height 22
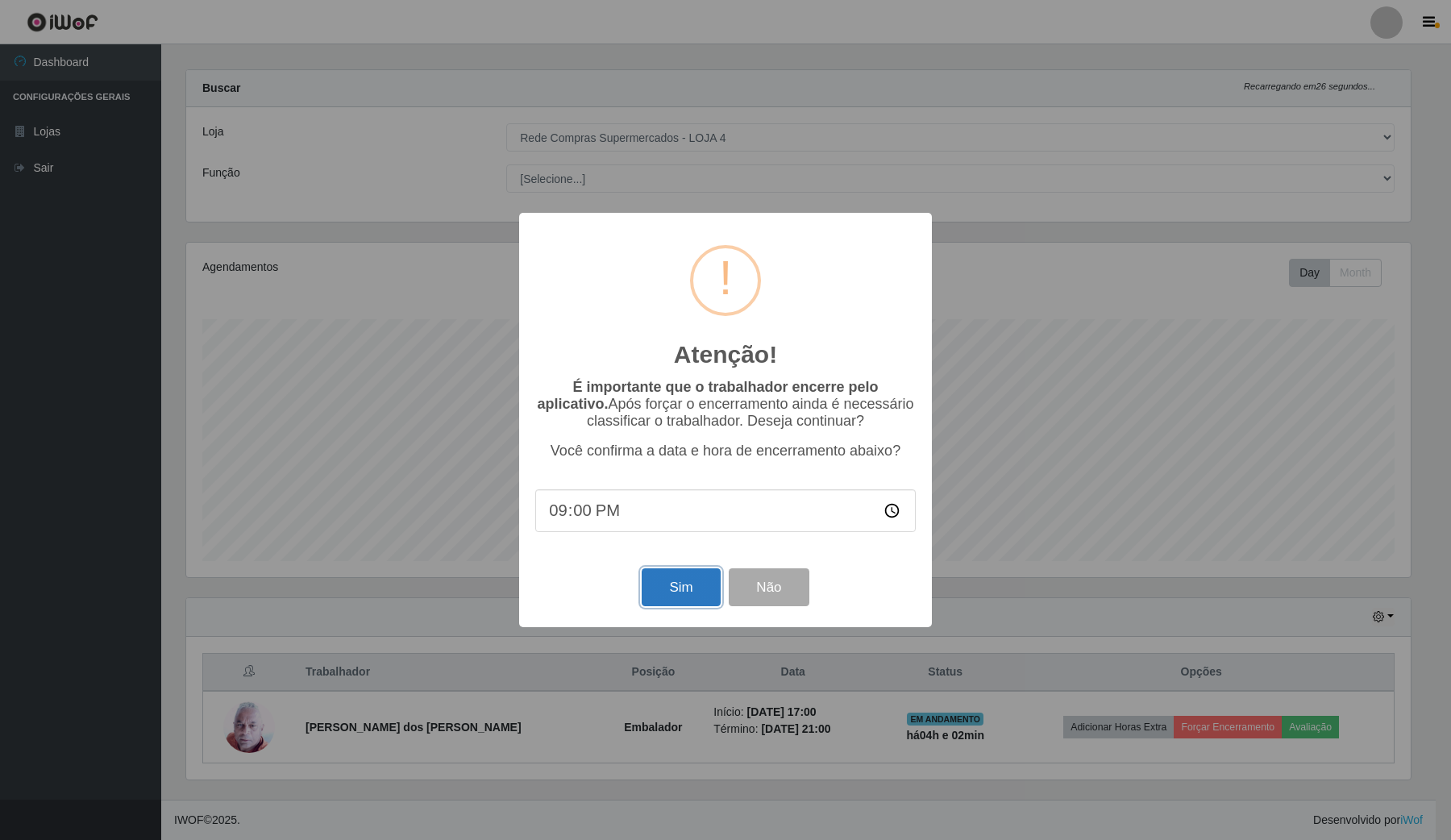
click at [671, 593] on button "Sim" at bounding box center [680, 587] width 78 height 38
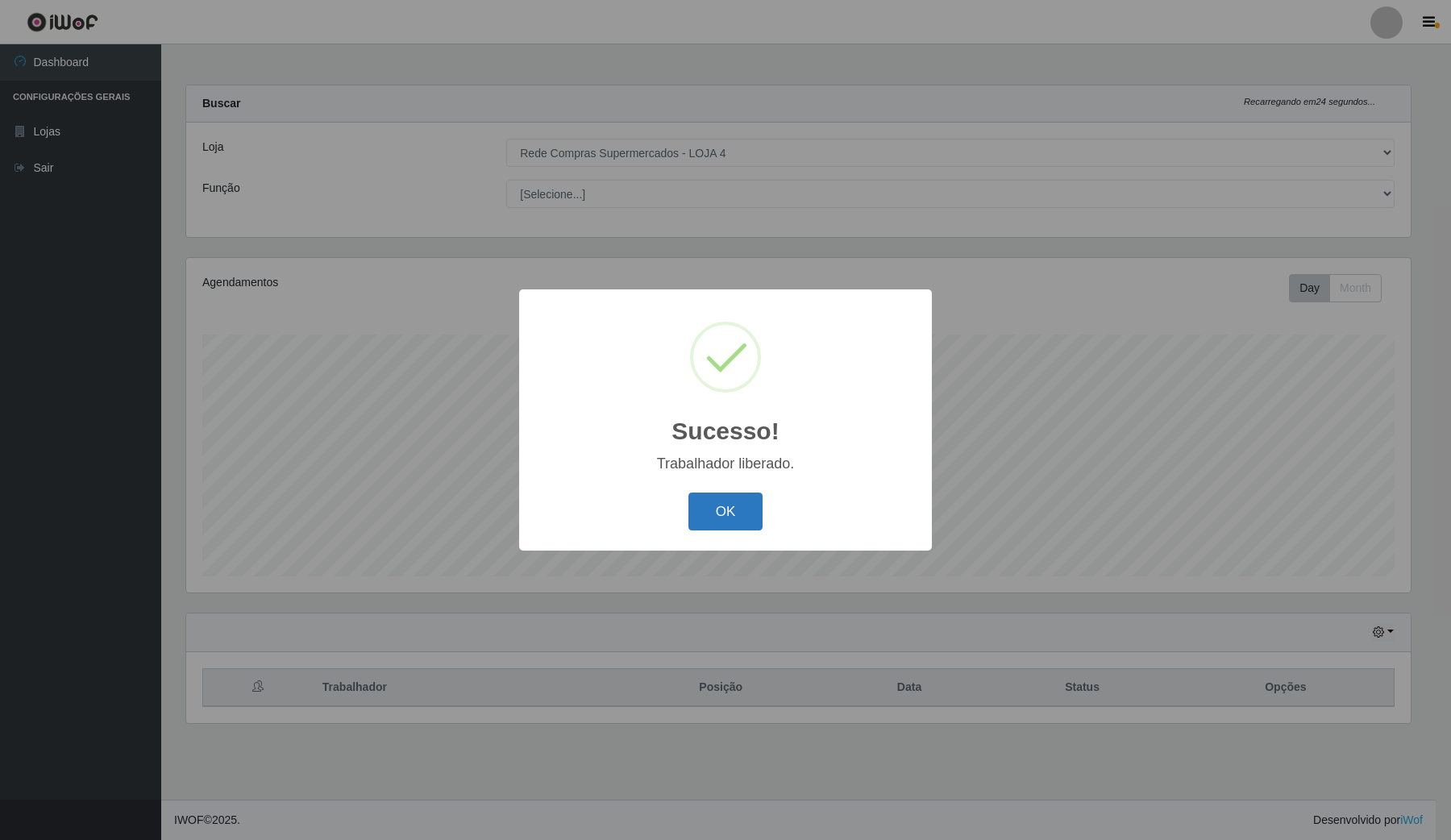
click at [722, 519] on button "OK" at bounding box center [726, 511] width 75 height 38
